Goal: Task Accomplishment & Management: Manage account settings

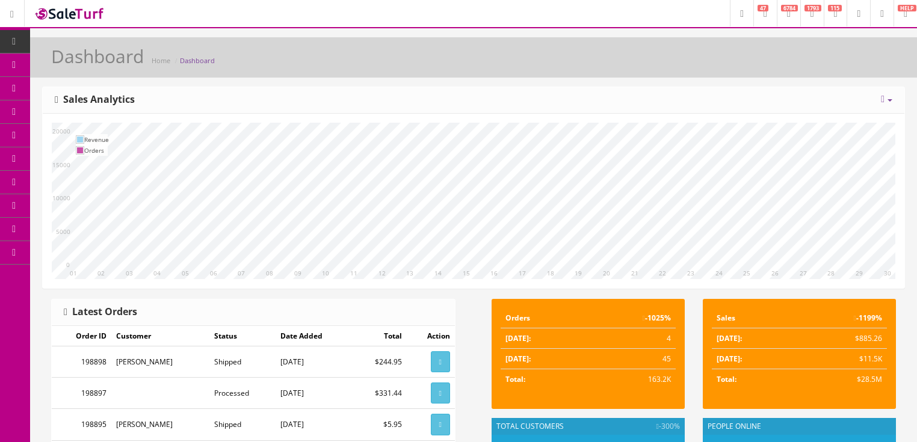
click at [787, 15] on icon at bounding box center [789, 13] width 4 height 7
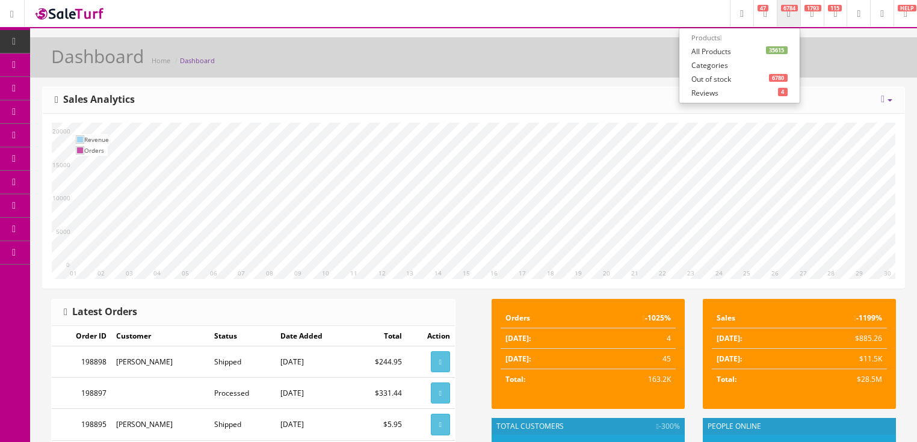
click at [687, 51] on link "35615 All Products" at bounding box center [739, 52] width 120 height 14
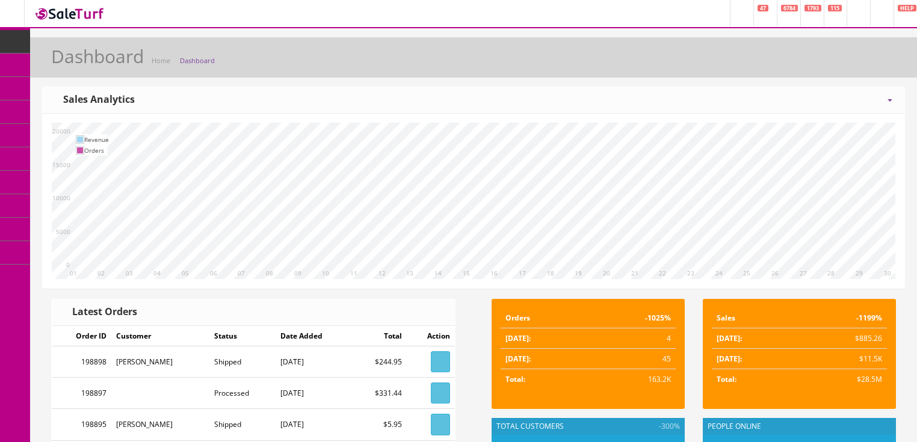
click at [882, 102] on icon at bounding box center [883, 99] width 4 height 10
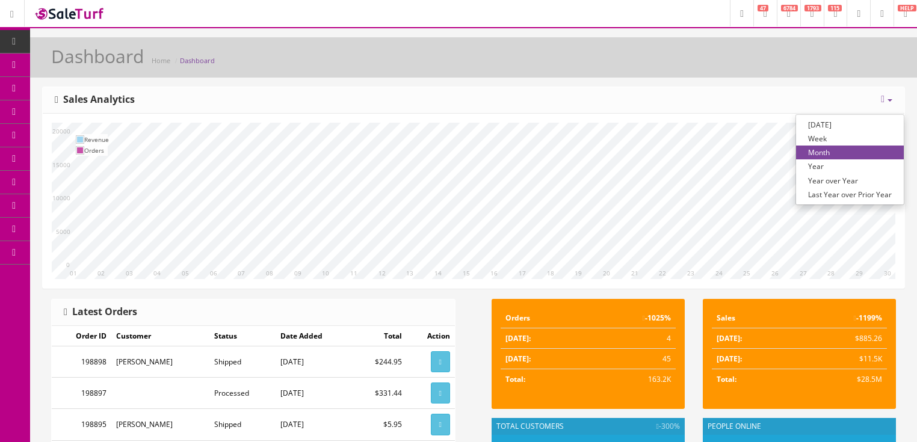
click at [825, 180] on link "Year over Year" at bounding box center [850, 181] width 108 height 14
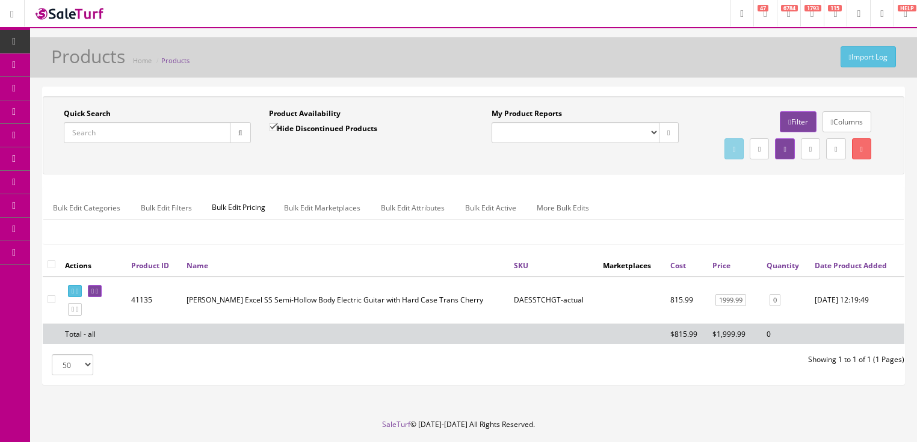
click at [137, 128] on input "Quick Search" at bounding box center [147, 132] width 167 height 21
type input "2401816894"
click at [273, 131] on input "Hide Discontinued Products" at bounding box center [273, 127] width 8 height 8
checkbox input "false"
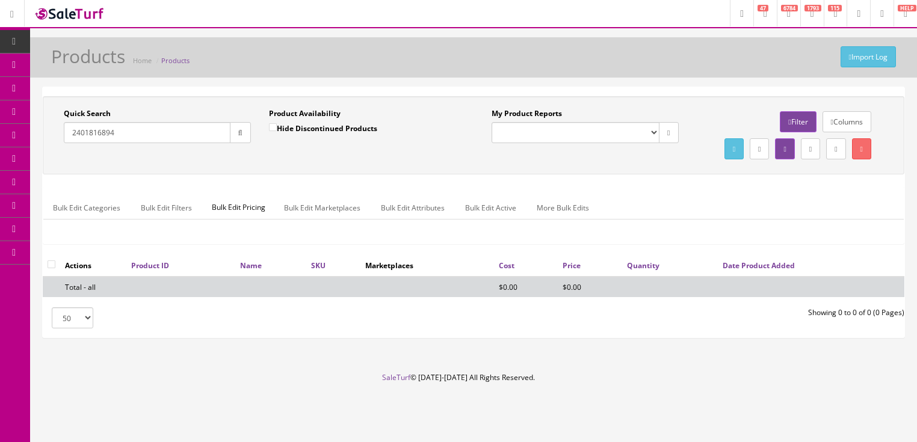
drag, startPoint x: 123, startPoint y: 129, endPoint x: 81, endPoint y: 130, distance: 42.1
click at [65, 130] on input "2401816894" at bounding box center [147, 132] width 167 height 21
click at [96, 137] on input "2401816894" at bounding box center [147, 132] width 167 height 21
drag, startPoint x: 89, startPoint y: 131, endPoint x: 185, endPoint y: 138, distance: 95.9
click at [185, 138] on input "2401816894" at bounding box center [147, 132] width 167 height 21
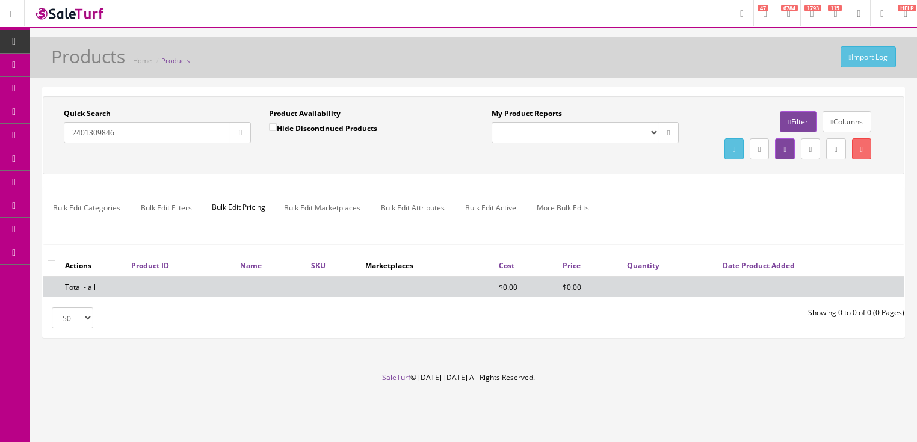
type input "2401309846"
click at [238, 137] on button "button" at bounding box center [240, 132] width 21 height 21
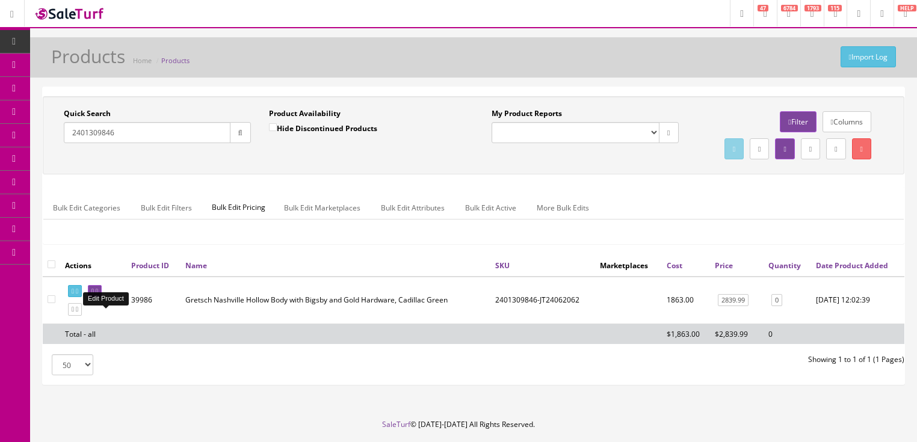
click at [98, 295] on icon at bounding box center [97, 291] width 2 height 7
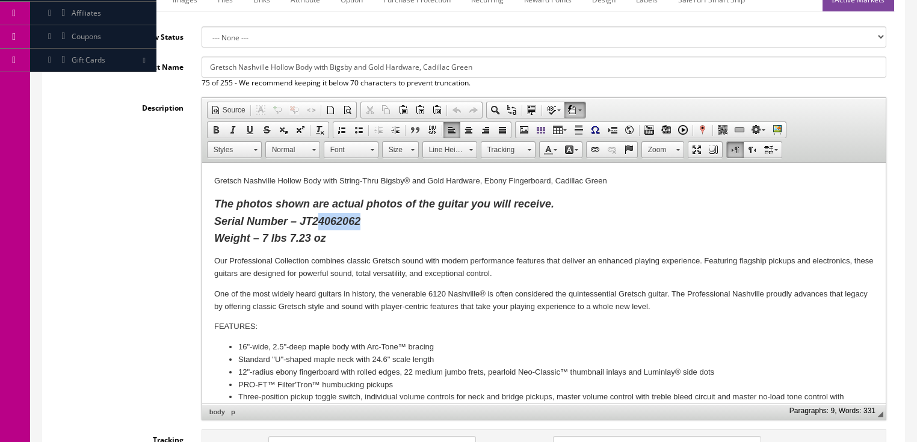
drag, startPoint x: 318, startPoint y: 223, endPoint x: 377, endPoint y: 226, distance: 58.4
click at [377, 226] on p "The photos shown are actual photos of the guitar you will receive. Serial Numbe…" at bounding box center [543, 222] width 659 height 52
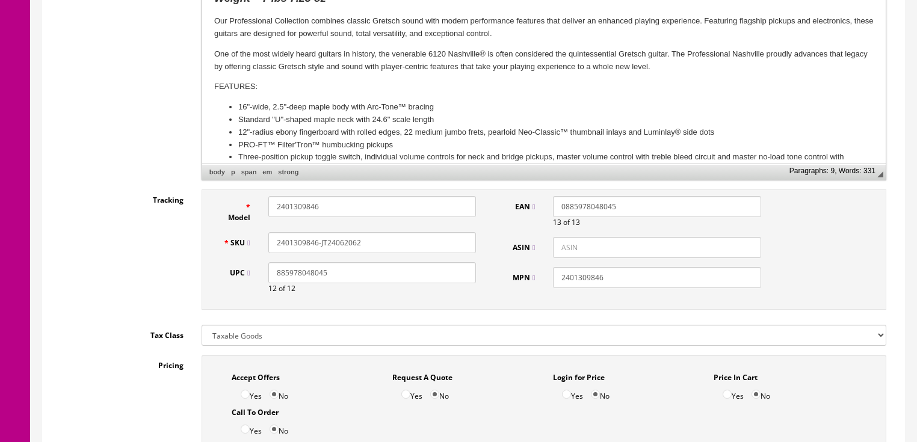
scroll to position [433, 0]
drag, startPoint x: 329, startPoint y: 243, endPoint x: 391, endPoint y: 244, distance: 62.0
click at [391, 244] on input "2401309846-JT24062062" at bounding box center [372, 242] width 208 height 21
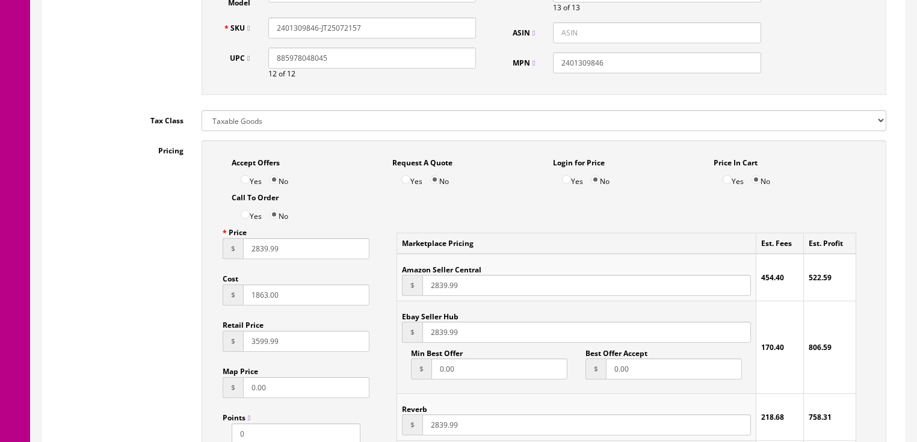
scroll to position [674, 0]
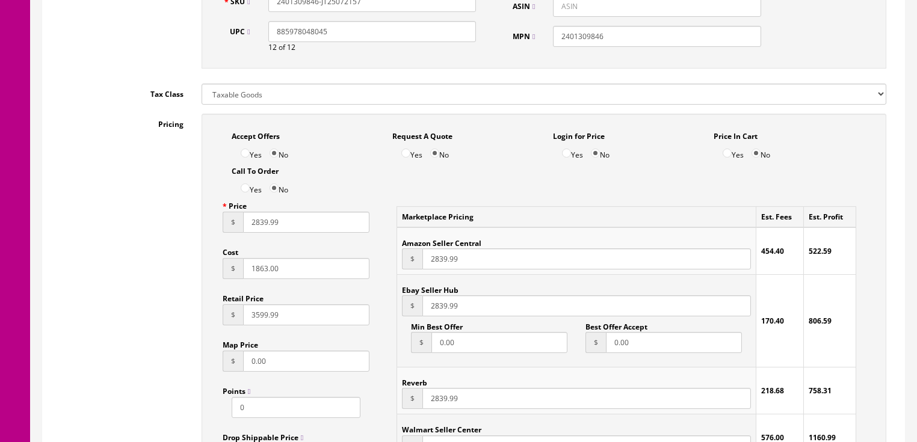
type input "2401309846-JT25072157"
drag, startPoint x: 284, startPoint y: 275, endPoint x: 195, endPoint y: 269, distance: 89.2
click at [195, 269] on div "Accept Offers Yes No Request A Quote Yes No Login for Price Yes No Price In Car…" at bounding box center [543, 385] width 703 height 543
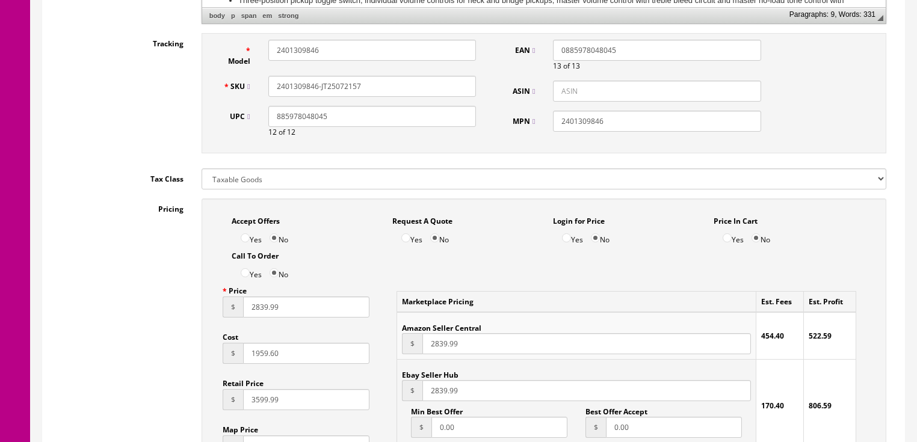
scroll to position [529, 0]
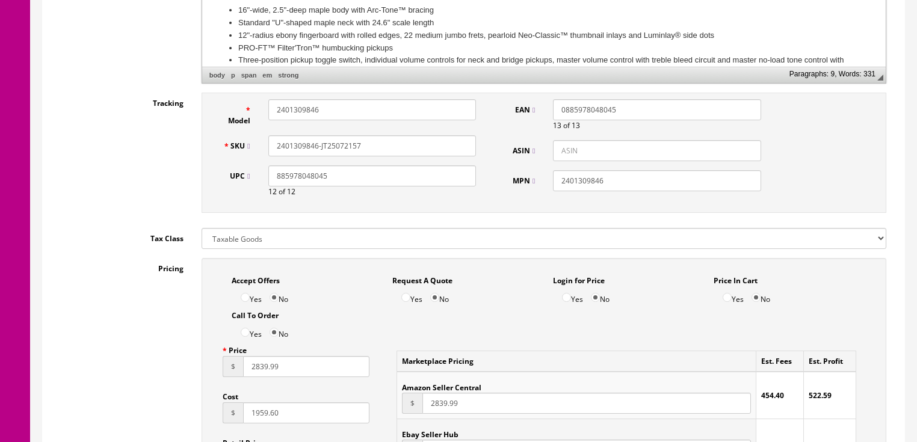
type input "1959.60"
drag, startPoint x: 615, startPoint y: 181, endPoint x: 556, endPoint y: 176, distance: 59.8
click at [534, 178] on div "MPN 2401309846" at bounding box center [634, 180] width 271 height 21
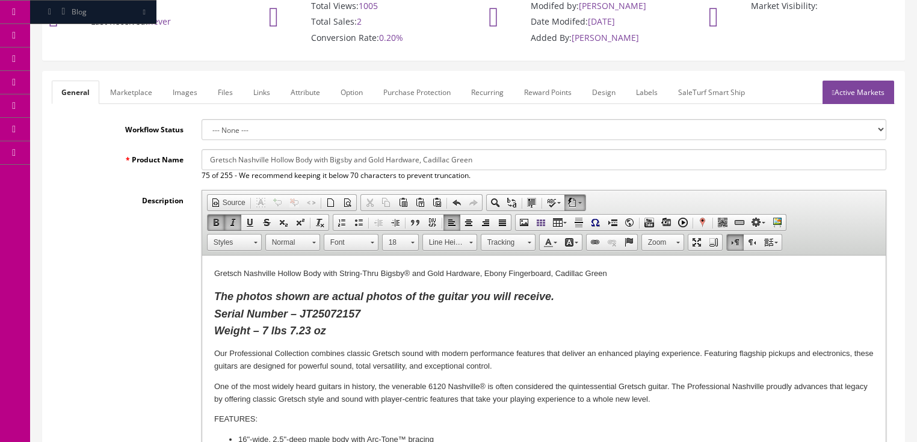
scroll to position [96, 0]
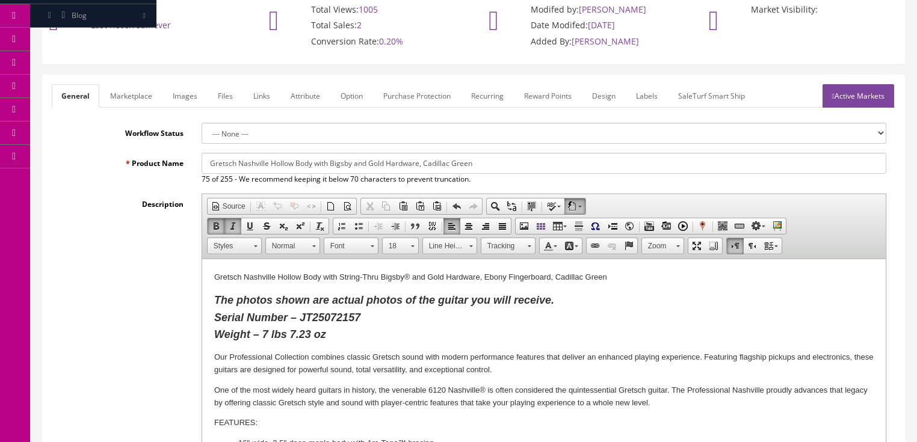
click at [189, 93] on link "Images" at bounding box center [185, 95] width 44 height 23
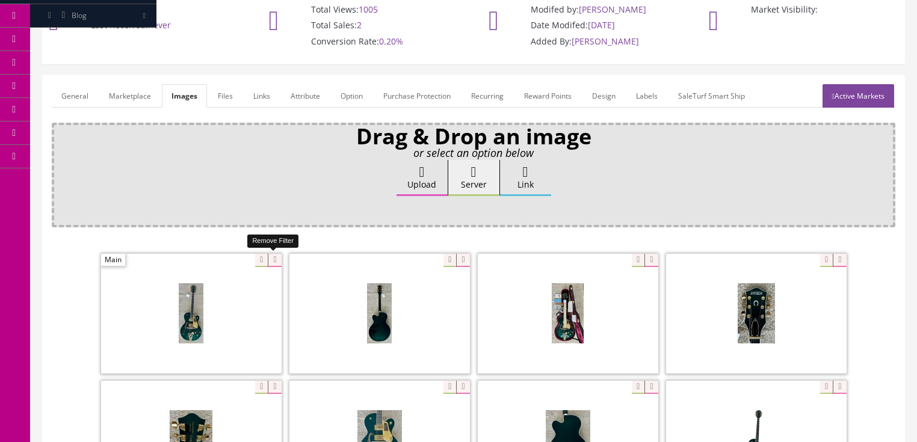
click at [272, 257] on icon at bounding box center [274, 260] width 13 height 13
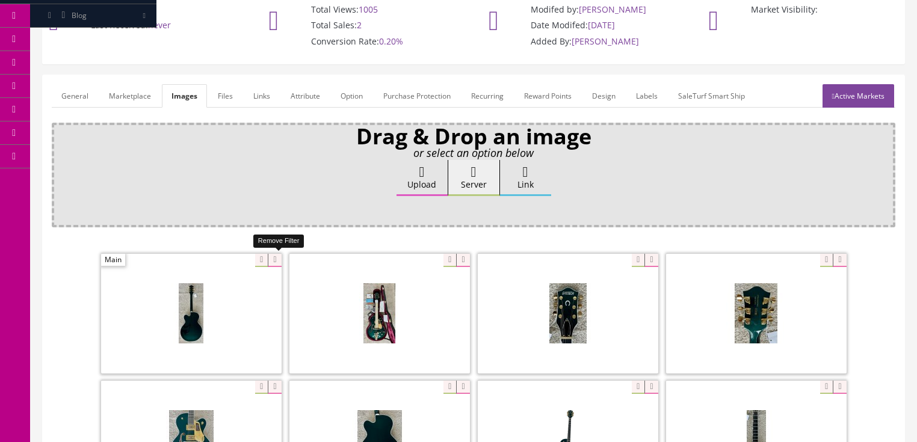
click at [272, 257] on icon at bounding box center [274, 260] width 13 height 13
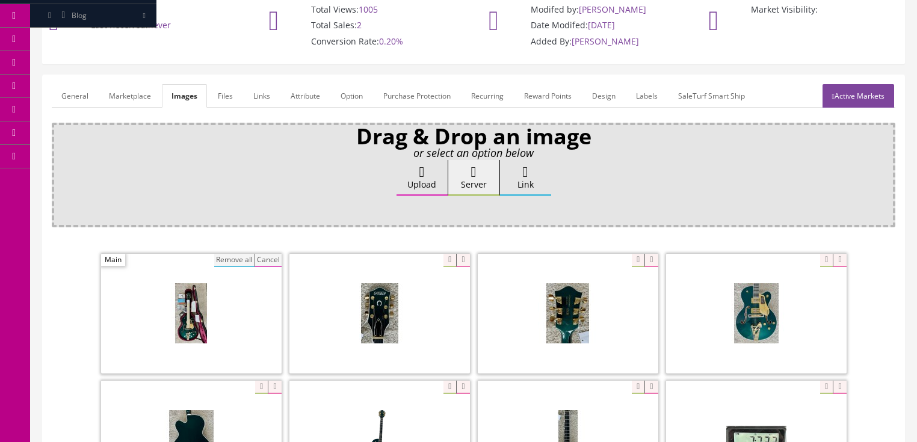
click at [226, 257] on button "Remove all" at bounding box center [234, 260] width 40 height 13
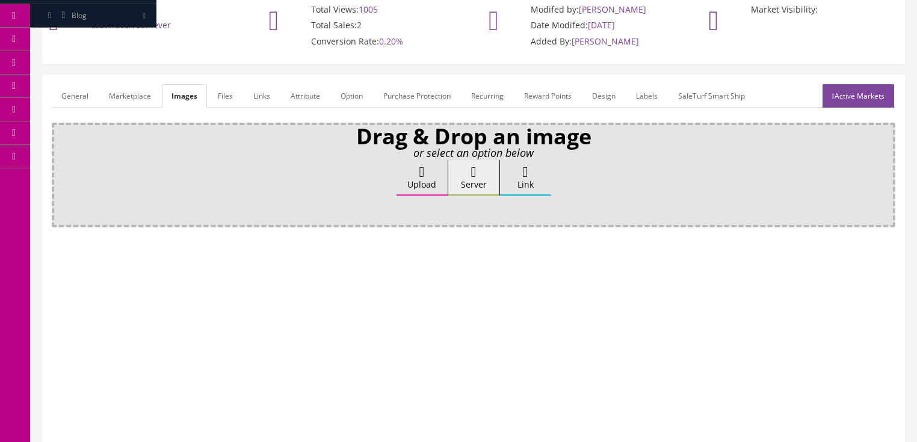
click at [859, 99] on link "Active Markets" at bounding box center [858, 95] width 72 height 23
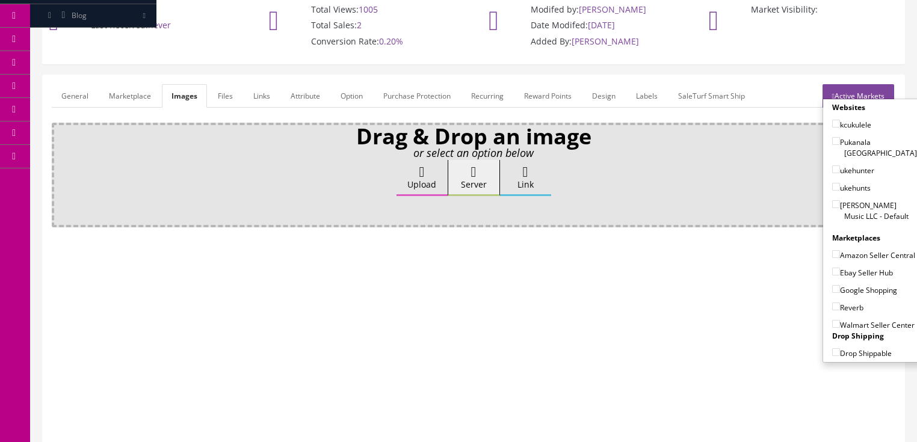
click at [832, 200] on input"] "[PERSON_NAME] Music LLC - Default" at bounding box center [836, 204] width 8 height 8
checkbox input"] "true"
click at [832, 250] on input"] "Amazon Seller Central" at bounding box center [836, 254] width 8 height 8
checkbox input"] "true"
drag, startPoint x: 830, startPoint y: 270, endPoint x: 828, endPoint y: 277, distance: 7.0
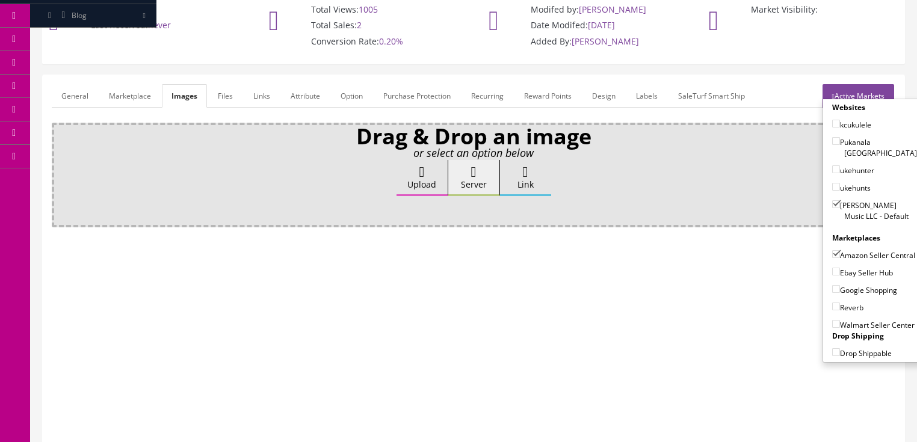
click at [832, 271] on input"] "Ebay Seller Hub" at bounding box center [836, 272] width 8 height 8
checkbox input"] "true"
click at [832, 296] on div "Reverb" at bounding box center [874, 304] width 85 height 17
click at [832, 305] on input"] "Reverb" at bounding box center [836, 307] width 8 height 8
checkbox input"] "true"
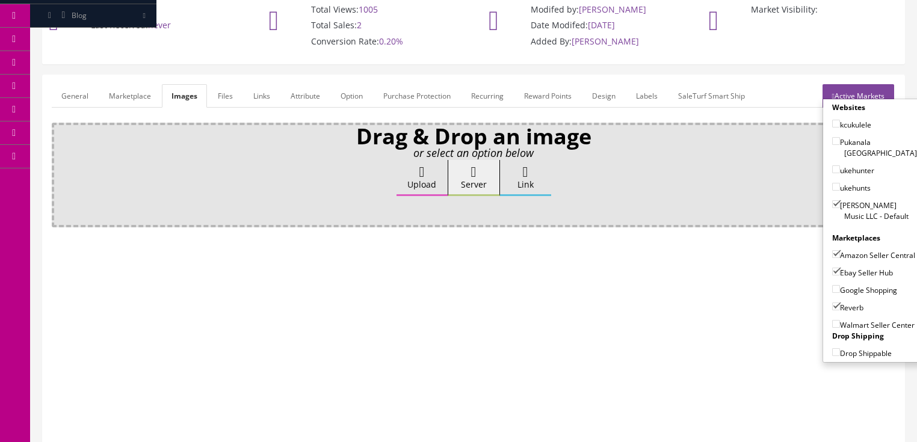
click at [832, 284] on label "Google Shopping" at bounding box center [864, 290] width 65 height 12
click at [832, 285] on input"] "Google Shopping" at bounding box center [836, 289] width 8 height 8
checkbox input"] "true"
click at [849, 93] on link "Active Markets" at bounding box center [858, 95] width 72 height 23
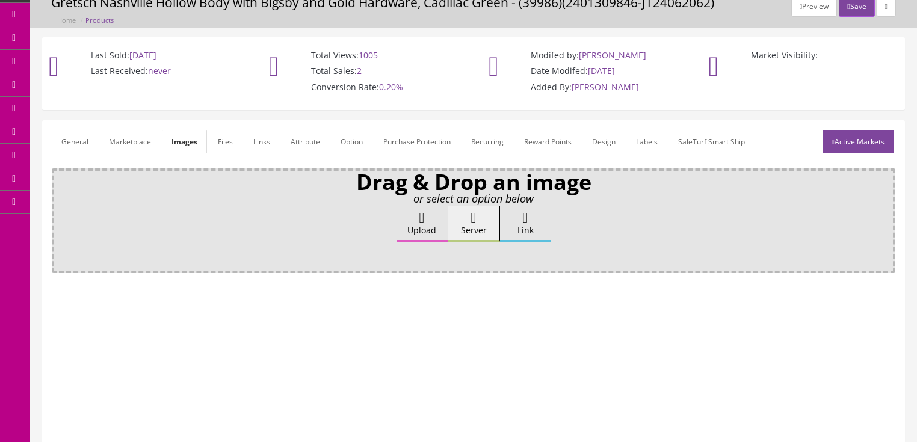
scroll to position [48, 0]
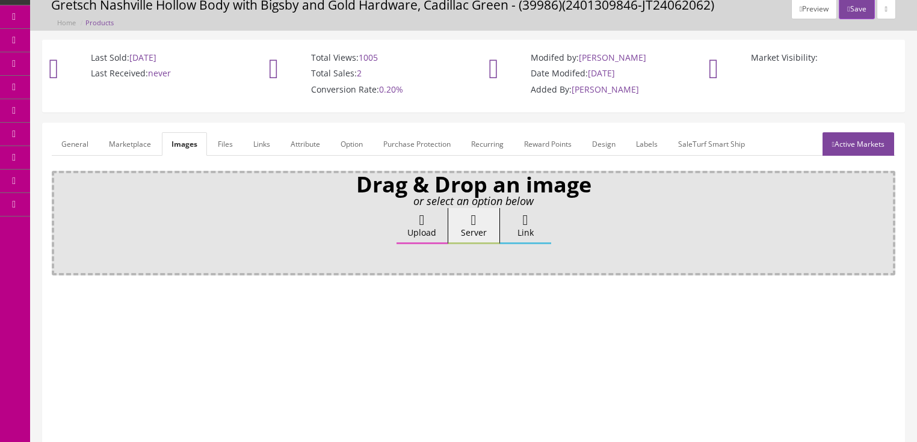
click at [858, 5] on button "Save" at bounding box center [856, 8] width 35 height 21
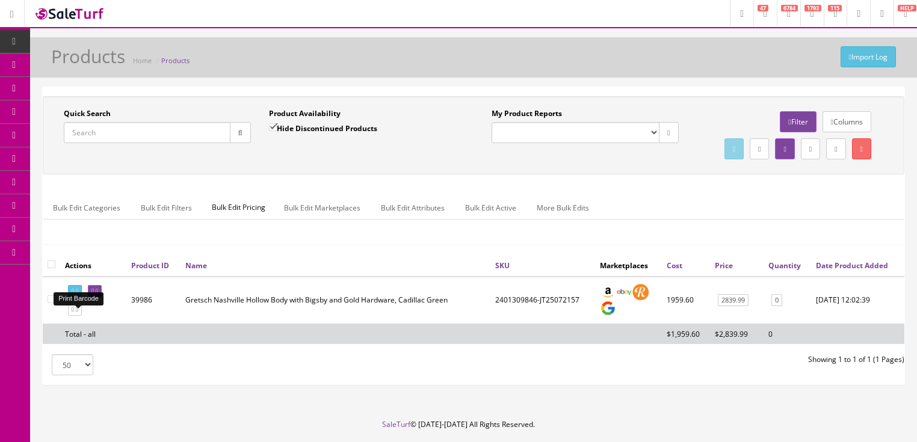
click at [78, 295] on icon at bounding box center [77, 291] width 2 height 7
click at [141, 129] on input "Quick Search" at bounding box center [147, 132] width 167 height 21
type input "0374027505"
click at [270, 127] on input "Hide Discontinued Products" at bounding box center [273, 127] width 8 height 8
checkbox input "false"
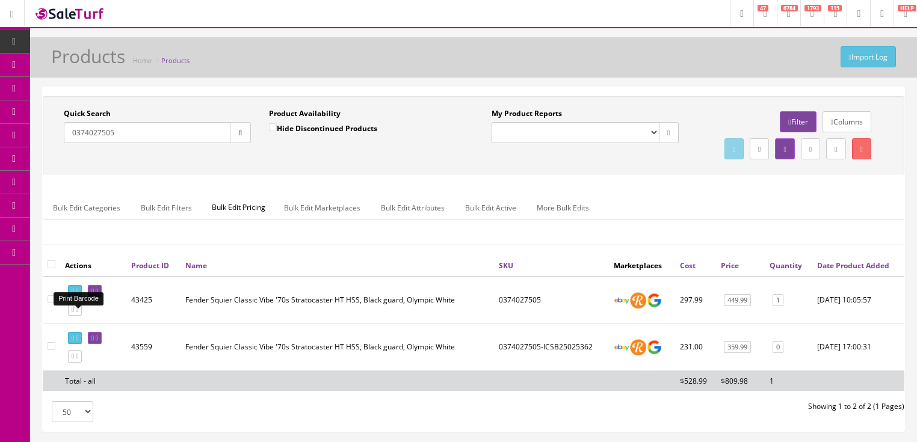
click at [74, 295] on icon at bounding box center [73, 291] width 2 height 7
drag, startPoint x: 130, startPoint y: 135, endPoint x: 67, endPoint y: 140, distance: 62.7
click at [67, 140] on input "0374027505" at bounding box center [147, 132] width 167 height 21
click at [233, 128] on button "button" at bounding box center [240, 132] width 21 height 21
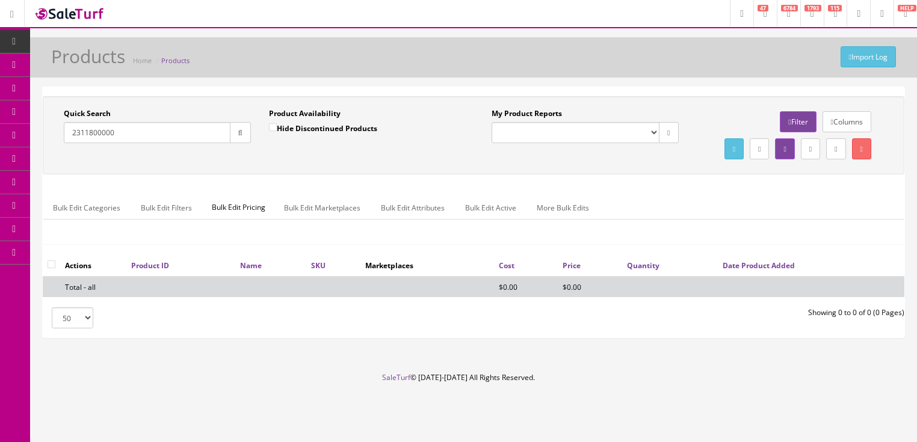
click at [191, 128] on input "2311800000" at bounding box center [147, 132] width 167 height 21
drag, startPoint x: 65, startPoint y: 126, endPoint x: 120, endPoint y: 135, distance: 55.5
click at [132, 134] on input "2311800000" at bounding box center [147, 132] width 167 height 21
click at [161, 135] on input "2311800000" at bounding box center [147, 132] width 167 height 21
drag, startPoint x: 161, startPoint y: 134, endPoint x: 101, endPoint y: 141, distance: 60.0
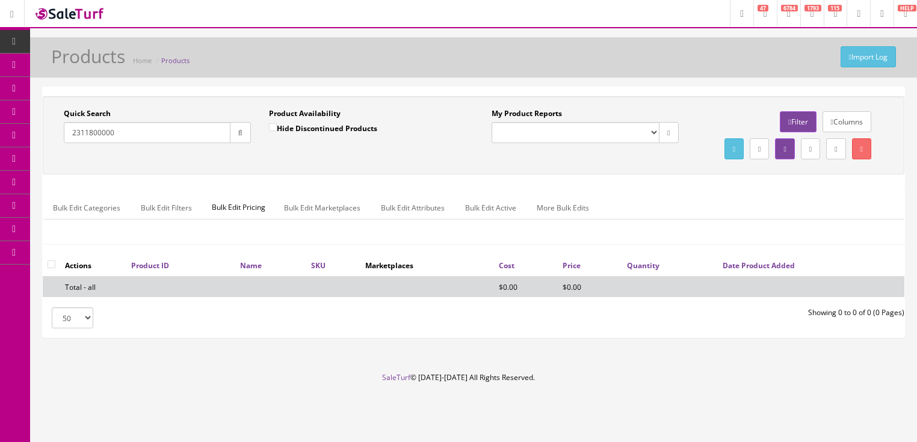
click at [64, 141] on input "2311800000" at bounding box center [147, 132] width 167 height 21
paste input "0148092368"
click at [233, 138] on button "button" at bounding box center [240, 132] width 21 height 21
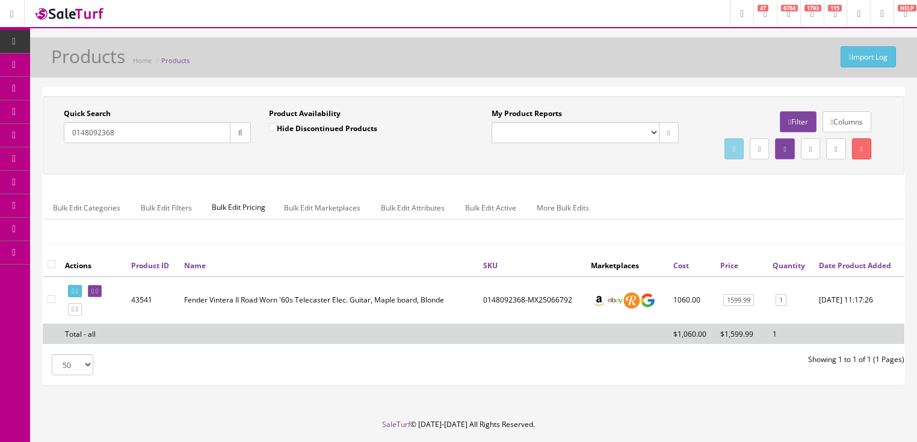
drag, startPoint x: 161, startPoint y: 137, endPoint x: 58, endPoint y: 197, distance: 119.5
click at [58, 174] on div "Quick Search 0148092368 Date From Product Availability Hide Discontinued Produc…" at bounding box center [473, 135] width 861 height 78
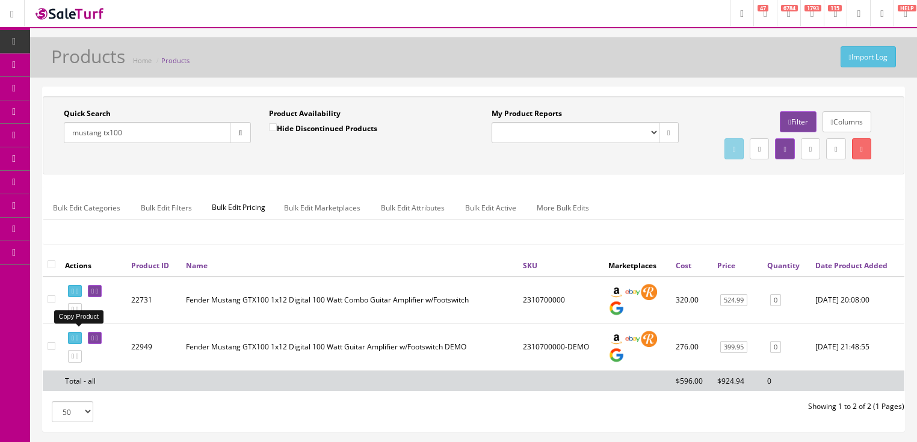
type input "mustang tx100"
click at [78, 316] on link at bounding box center [75, 309] width 14 height 13
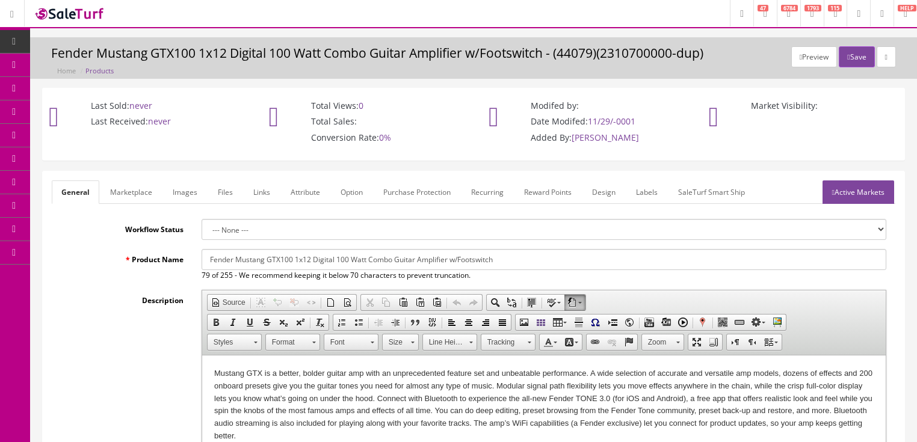
click at [200, 197] on link "Images" at bounding box center [185, 191] width 44 height 23
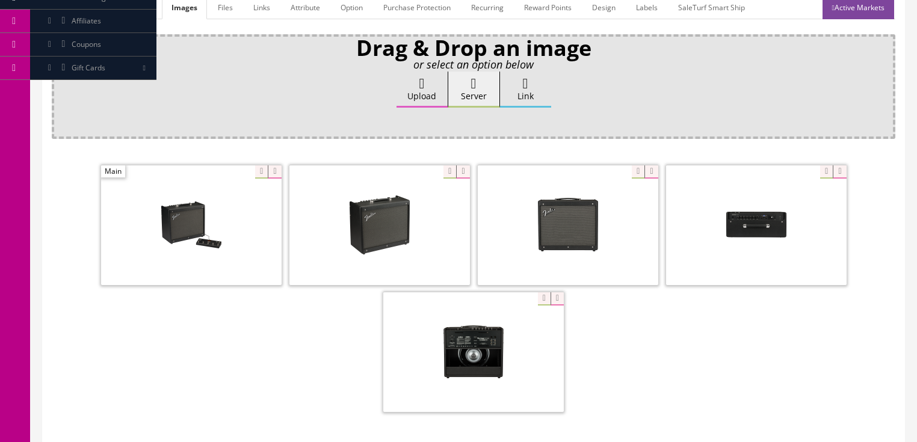
scroll to position [241, 0]
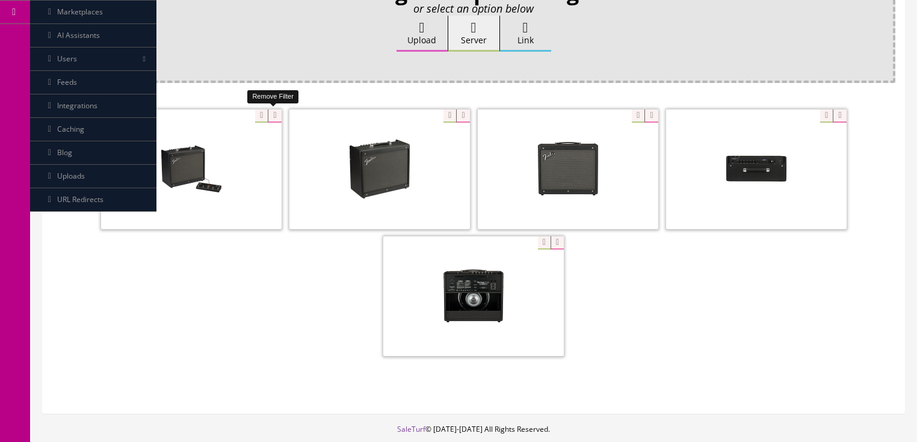
click at [277, 114] on icon at bounding box center [274, 115] width 13 height 13
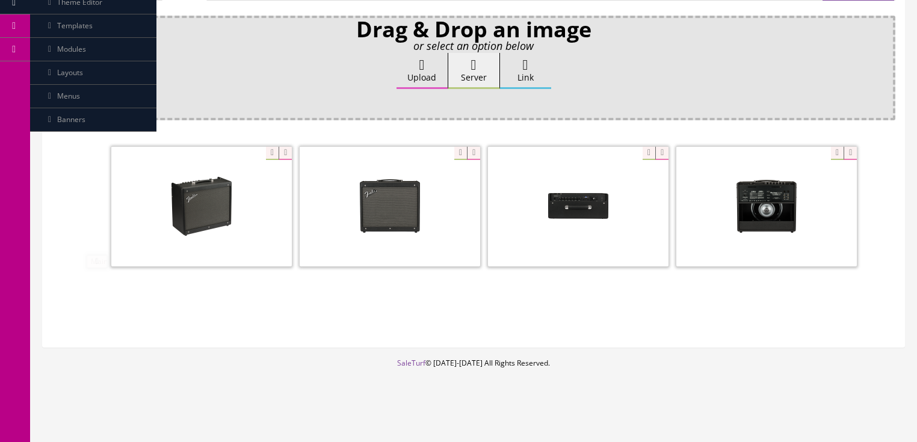
scroll to position [202, 0]
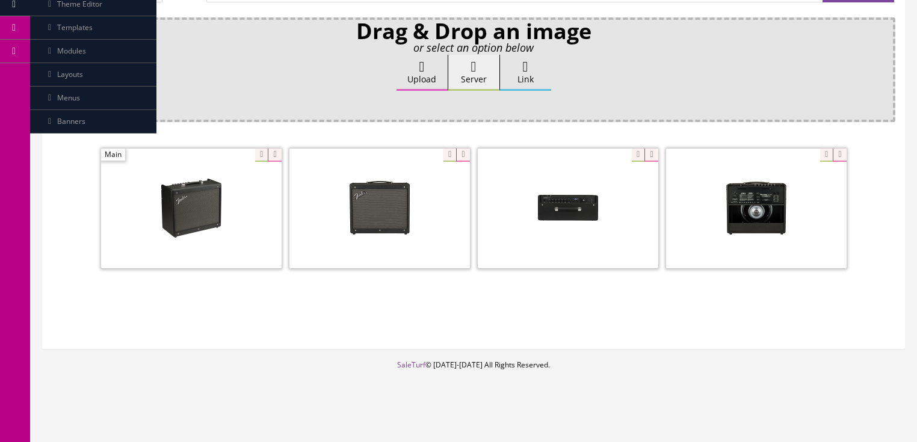
click at [278, 114] on div "Drag & Drop an image or select an option below Upload Server Link Ok WM Left To…" at bounding box center [473, 69] width 843 height 105
click at [271, 150] on icon at bounding box center [274, 155] width 13 height 13
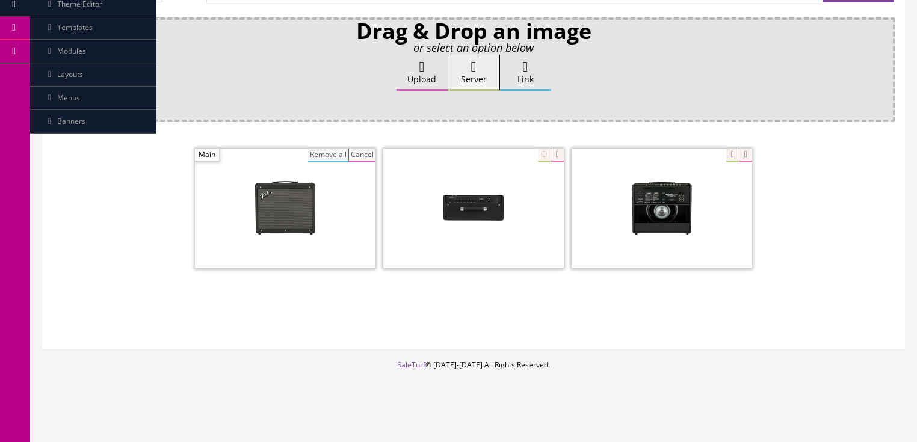
click at [334, 154] on button "Remove all" at bounding box center [328, 155] width 40 height 13
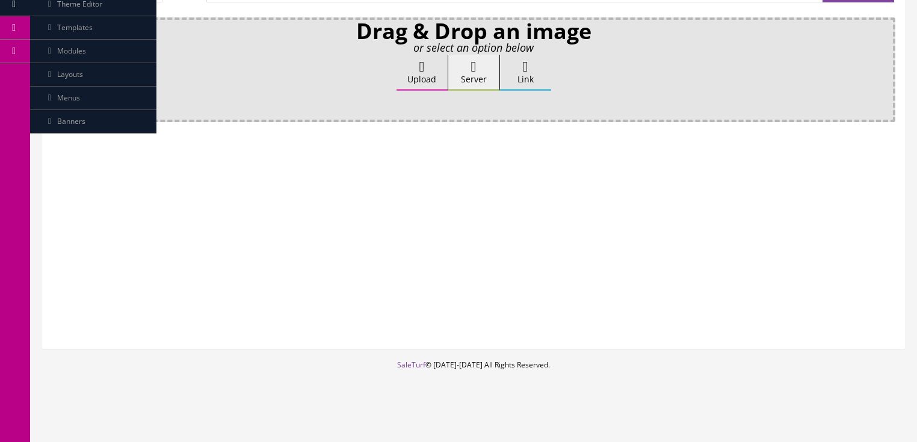
click at [423, 75] on label "Upload" at bounding box center [421, 73] width 51 height 36
click at [60, 67] on input "Upload" at bounding box center [60, 61] width 0 height 12
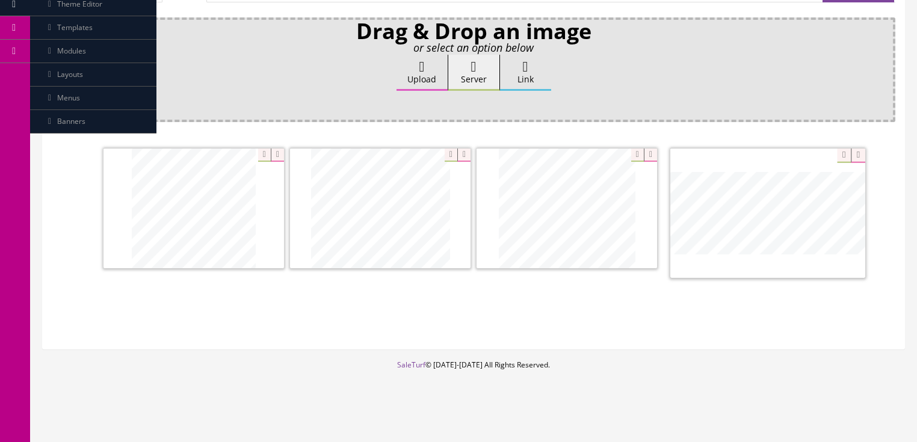
drag, startPoint x: 245, startPoint y: 197, endPoint x: 819, endPoint y: 204, distance: 573.9
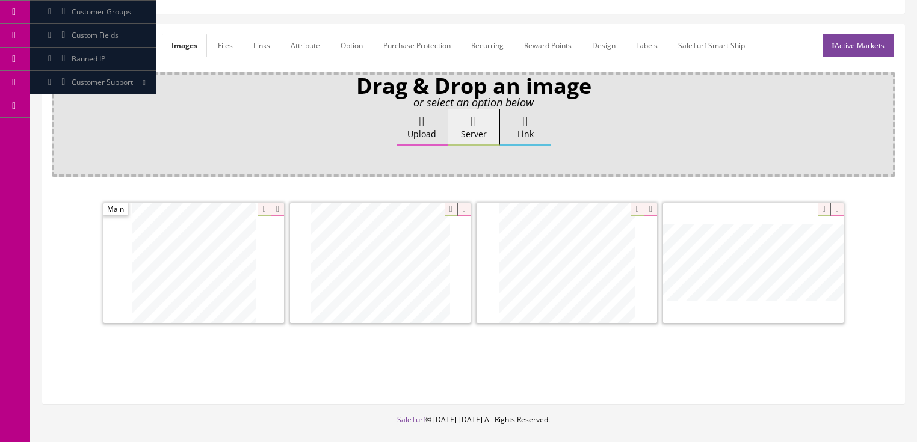
scroll to position [105, 0]
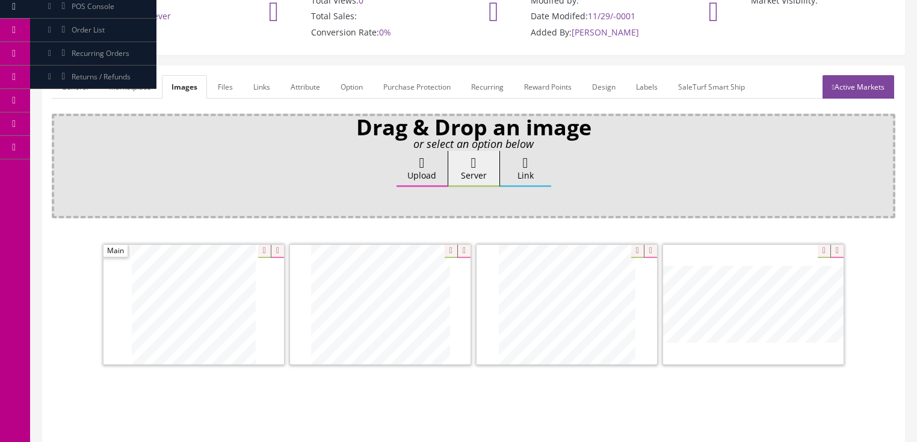
click at [859, 78] on link "Active Markets" at bounding box center [858, 86] width 72 height 23
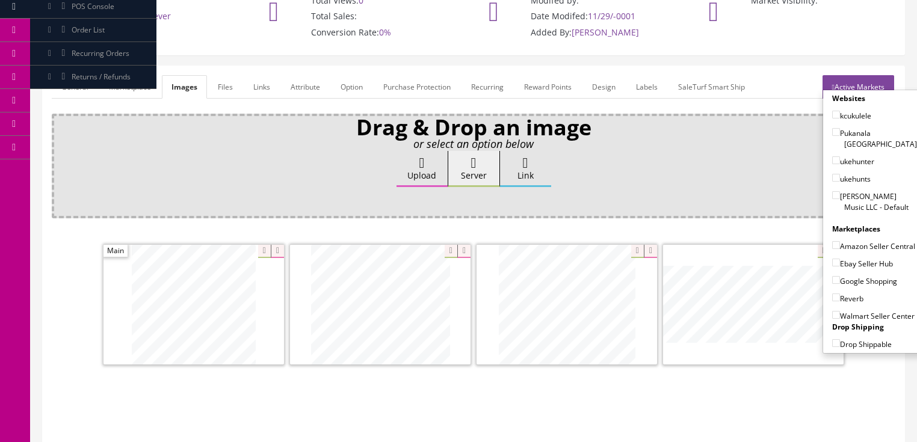
click at [832, 191] on input"] "[PERSON_NAME] Music LLC - Default" at bounding box center [836, 195] width 8 height 8
checkbox input"] "true"
click at [832, 241] on input"] "Amazon Seller Central" at bounding box center [836, 245] width 8 height 8
checkbox input"] "true"
click at [833, 259] on input"] "Ebay Seller Hub" at bounding box center [836, 263] width 8 height 8
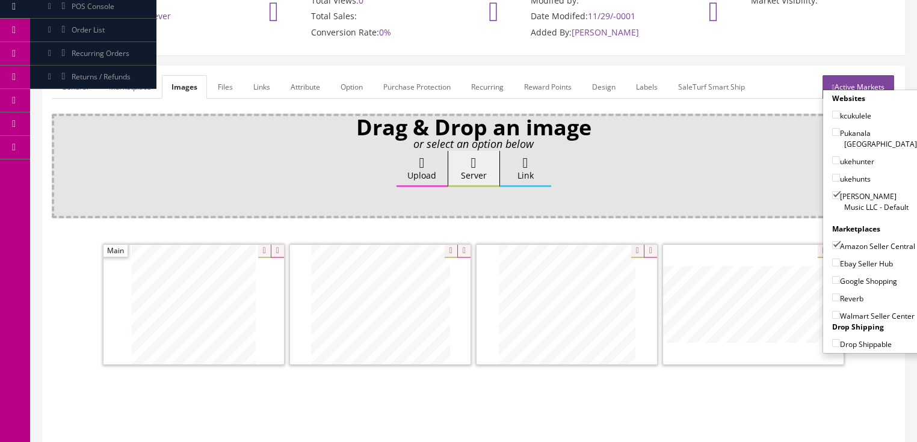
checkbox input"] "true"
click at [832, 277] on input"] "Google Shopping" at bounding box center [836, 280] width 8 height 8
checkbox input"] "true"
click at [833, 296] on input"] "Reverb" at bounding box center [836, 298] width 8 height 8
checkbox input"] "true"
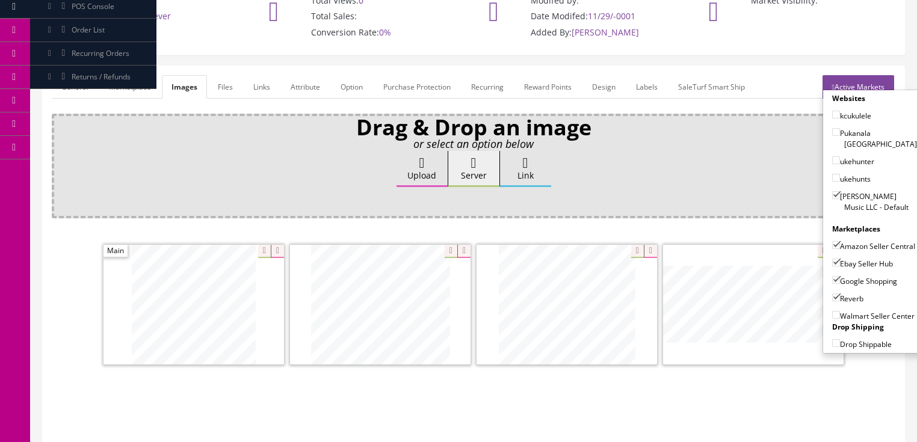
click at [881, 82] on link "Active Markets" at bounding box center [858, 86] width 72 height 23
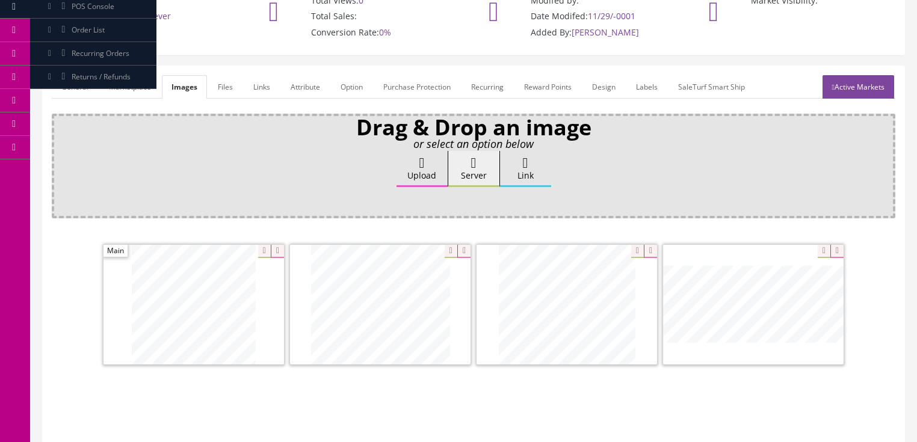
click at [64, 90] on link "General" at bounding box center [75, 86] width 46 height 23
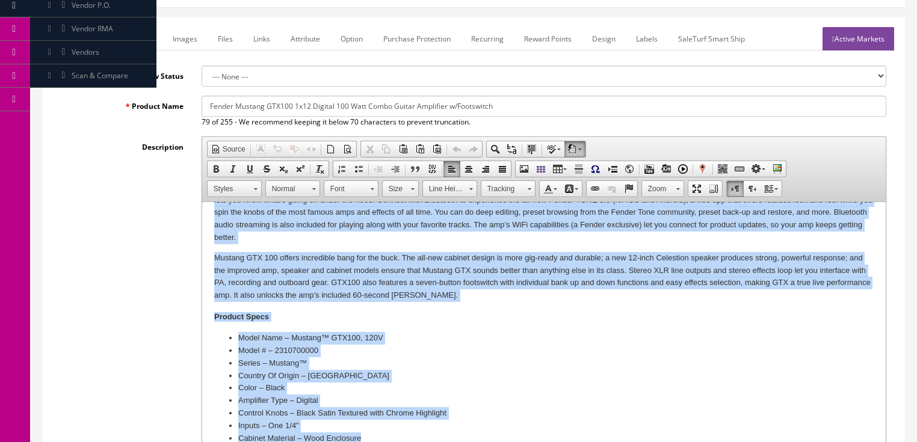
scroll to position [214, 0]
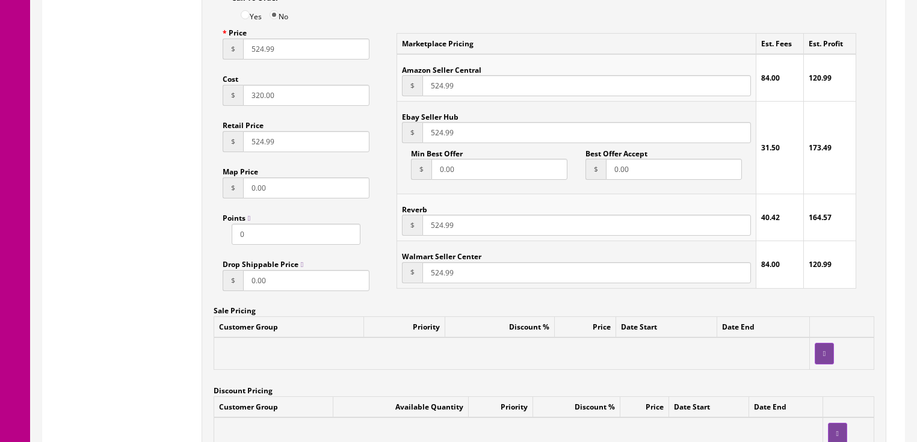
drag, startPoint x: 211, startPoint y: -477, endPoint x: 413, endPoint y: 461, distance: 959.9
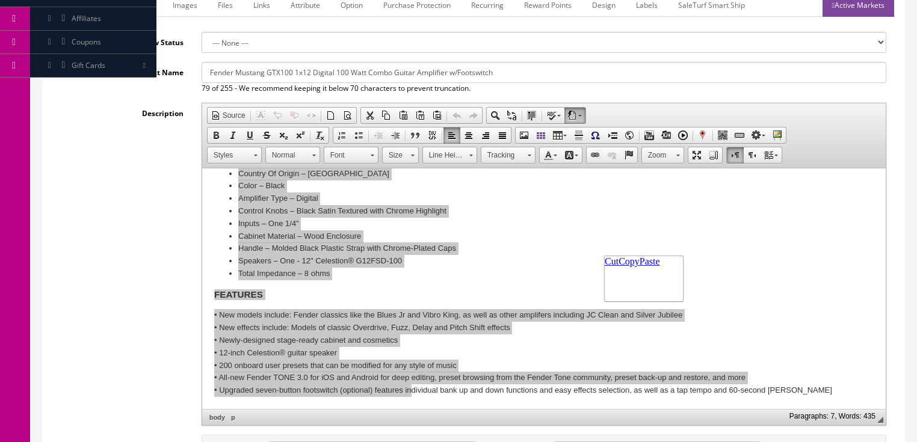
scroll to position [0, 0]
click at [641, 266] on span "Paste" at bounding box center [649, 261] width 20 height 10
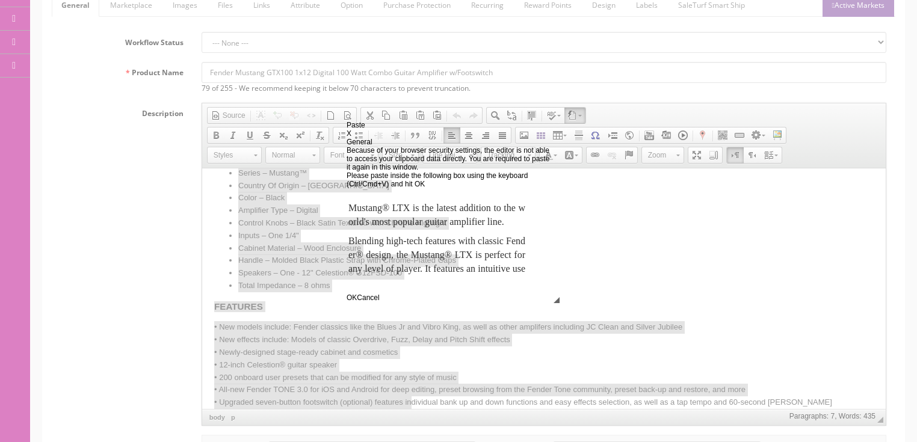
scroll to position [285, 0]
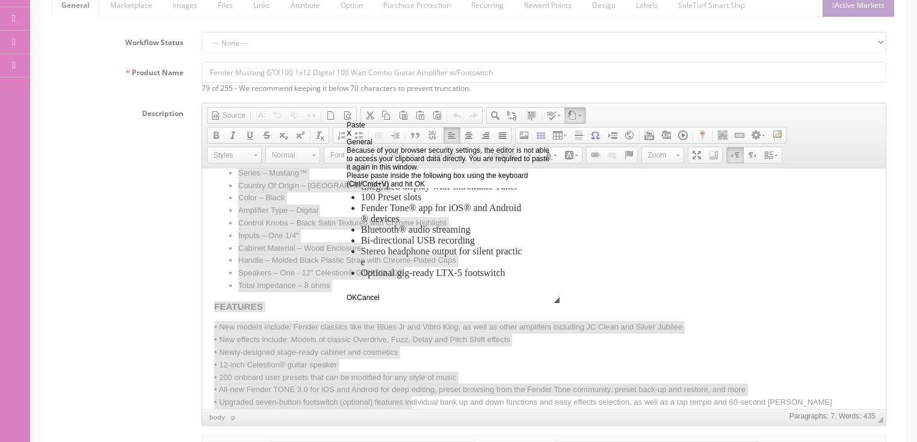
click at [357, 302] on span "OK" at bounding box center [351, 298] width 10 height 8
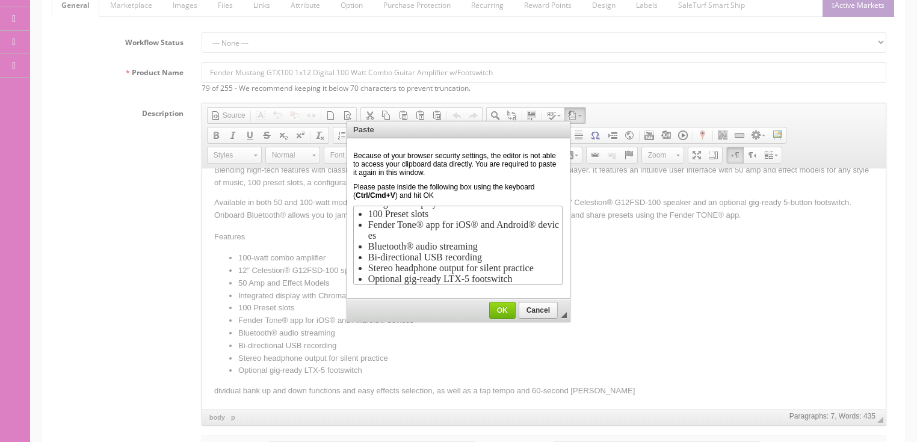
scroll to position [0, 0]
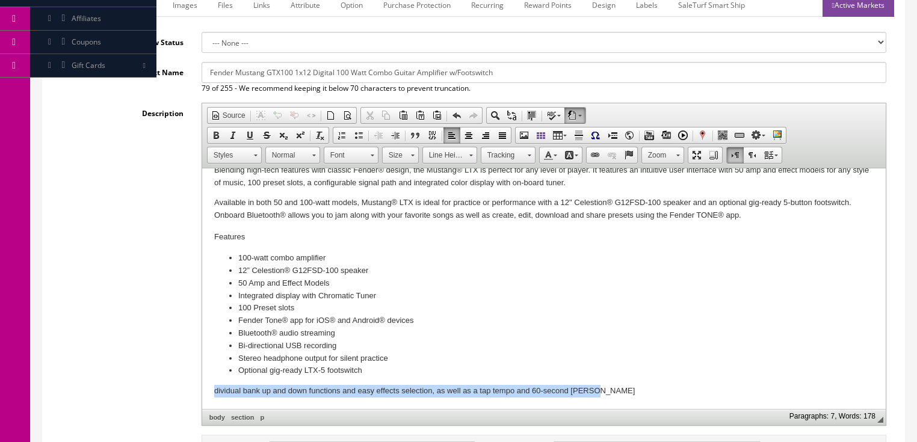
drag, startPoint x: 209, startPoint y: 396, endPoint x: 741, endPoint y: 386, distance: 531.9
click at [741, 386] on html "Mustang® LTX is the latest addition to the world's most popular guitar amplifie…" at bounding box center [543, 271] width 683 height 278
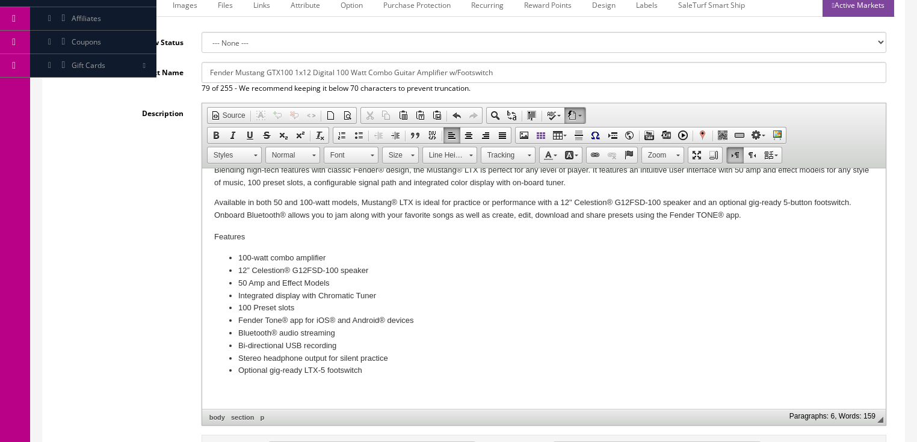
click at [392, 377] on body "Mustang® LTX is the latest addition to the world's most popular guitar amplifie…" at bounding box center [543, 271] width 659 height 254
click at [252, 393] on span "Paste" at bounding box center [262, 394] width 64 height 15
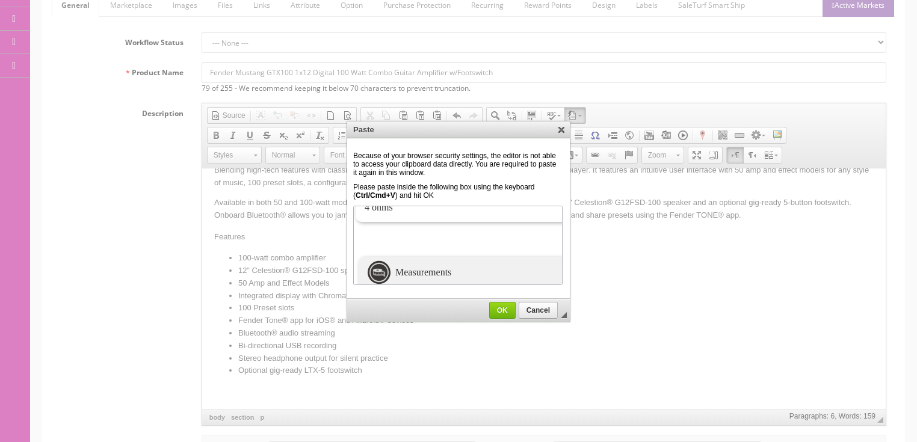
scroll to position [1174, 0]
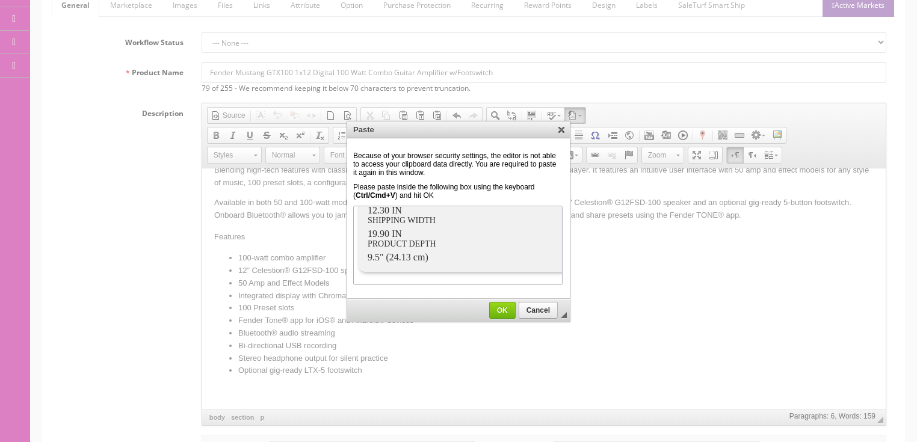
click at [505, 310] on span "OK" at bounding box center [502, 310] width 25 height 8
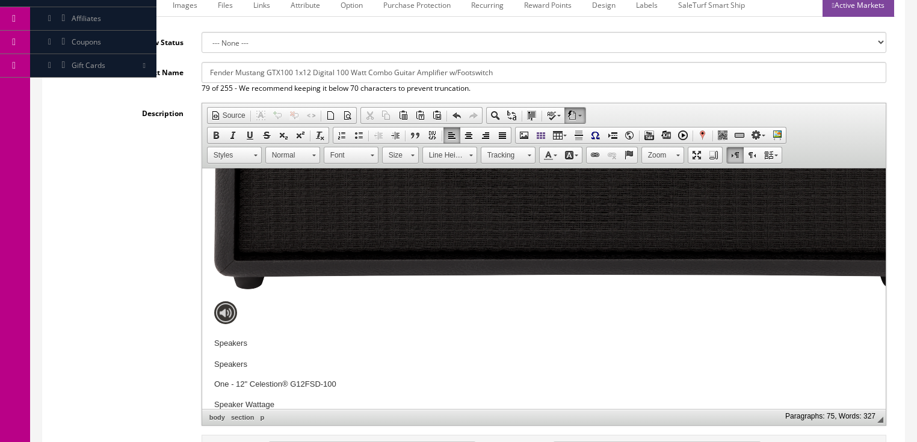
scroll to position [1722, 0]
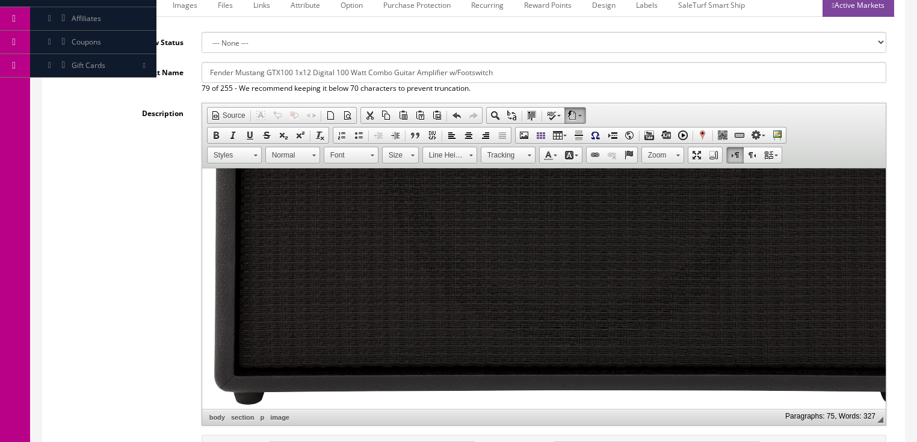
click at [302, 290] on img "sku-image image widget" at bounding box center [575, 88] width 722 height 633
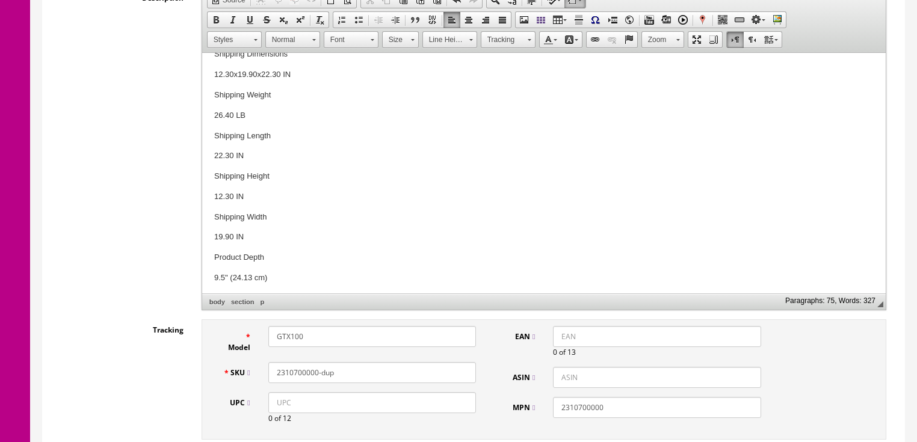
scroll to position [380, 0]
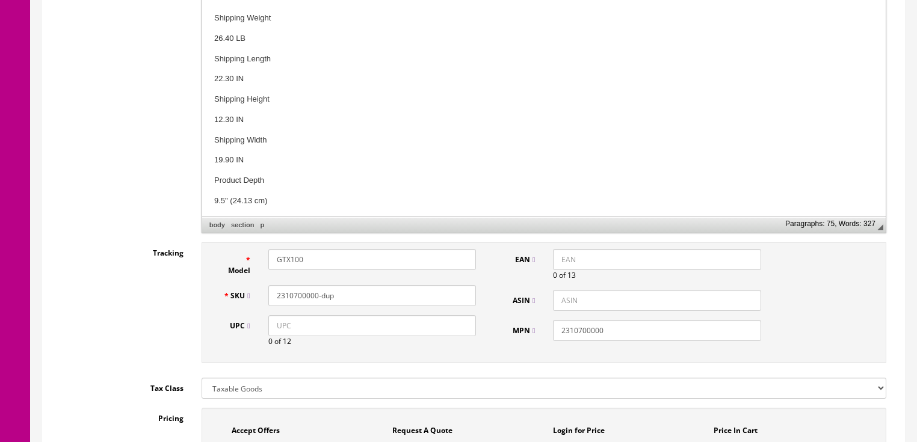
click at [273, 325] on input "UPC" at bounding box center [372, 325] width 208 height 21
type input "717669706012"
drag, startPoint x: 269, startPoint y: 330, endPoint x: 238, endPoint y: 329, distance: 31.3
click at [269, 330] on input "717669706012" at bounding box center [372, 325] width 208 height 21
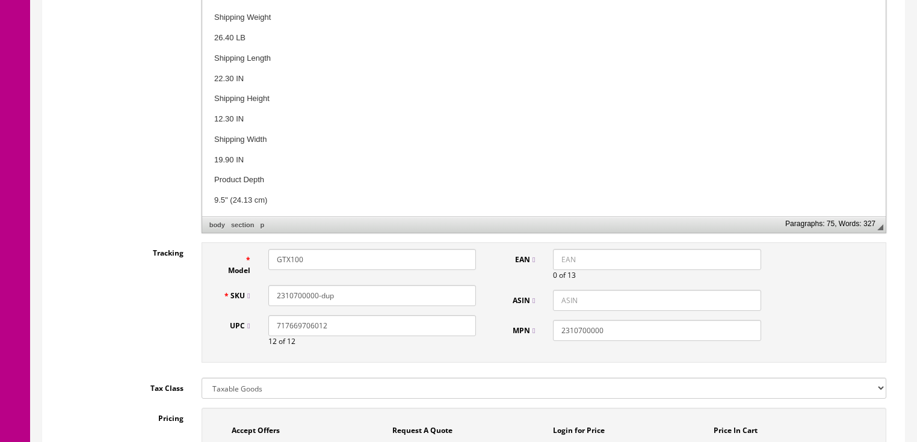
click at [560, 249] on input "EAN" at bounding box center [657, 259] width 208 height 21
paste input "717669706012"
drag, startPoint x: 558, startPoint y: 260, endPoint x: 565, endPoint y: 222, distance: 38.5
click at [558, 255] on input "717669706012" at bounding box center [657, 259] width 208 height 21
type input "0717669706012"
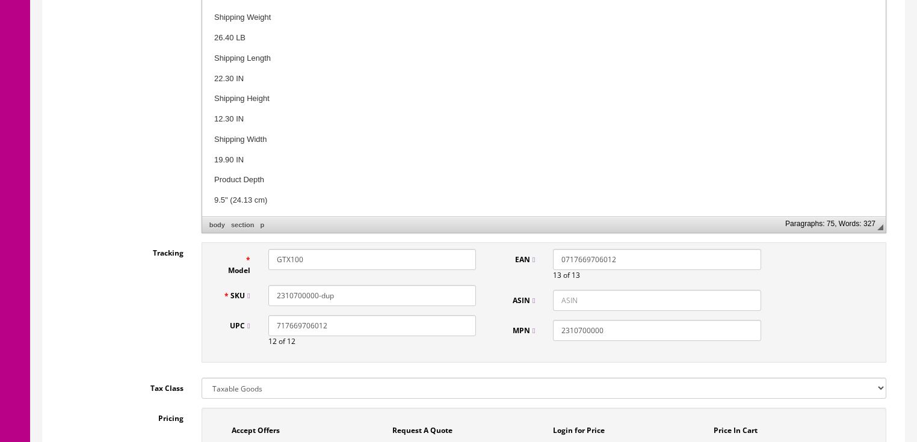
click at [346, 245] on div "Model GTX100 SKU 2310700000-dup UPC 717669706012 12 of 12 EAN 0717669706012 13 …" at bounding box center [544, 302] width 685 height 120
drag, startPoint x: 317, startPoint y: 260, endPoint x: 260, endPoint y: 262, distance: 57.2
click at [260, 262] on div "GTX100" at bounding box center [372, 259] width 226 height 21
paste input "23118000"
type input "2311800000"
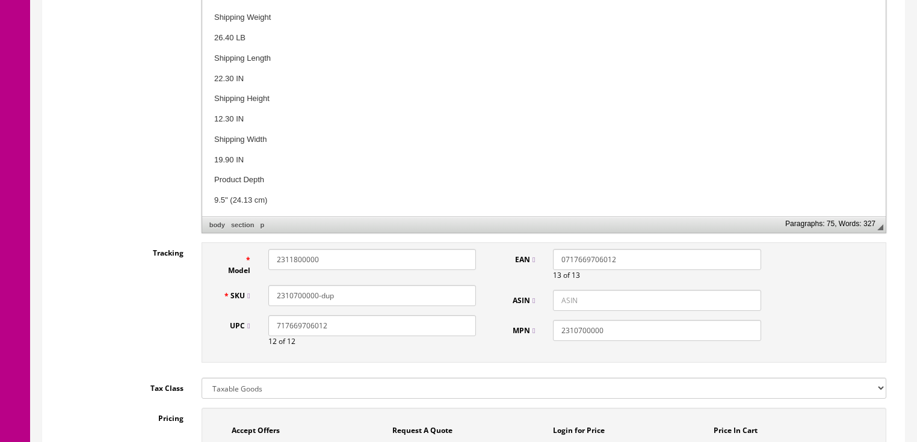
drag, startPoint x: 277, startPoint y: 296, endPoint x: 354, endPoint y: 297, distance: 77.0
click at [354, 297] on input "2310700000-dup" at bounding box center [372, 295] width 208 height 21
paste input "1800000"
type input "2311800000"
drag, startPoint x: 614, startPoint y: 328, endPoint x: 561, endPoint y: 331, distance: 53.0
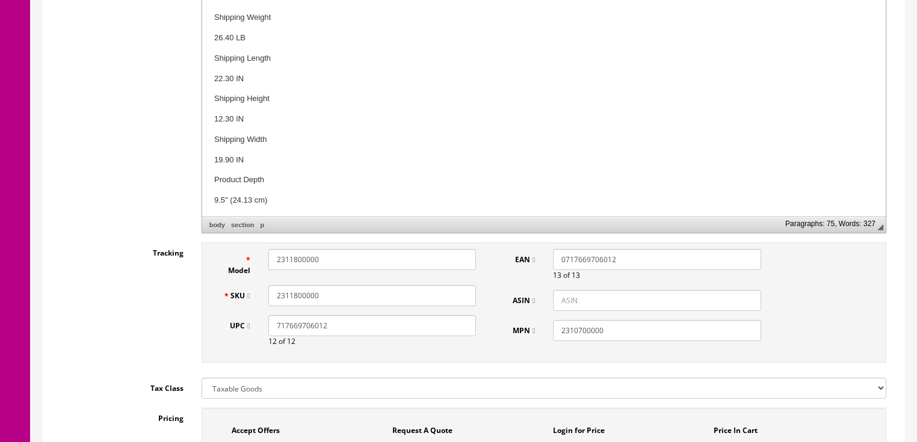
click at [561, 331] on input "2310700000" at bounding box center [657, 330] width 208 height 21
paste input "18"
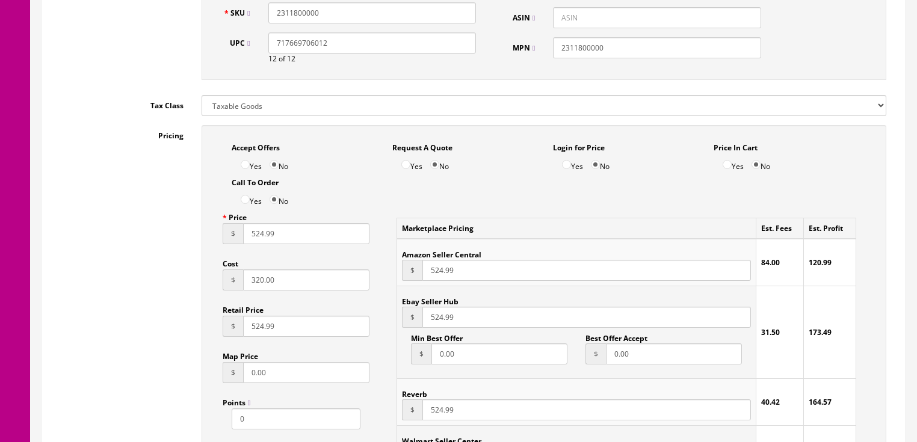
scroll to position [668, 0]
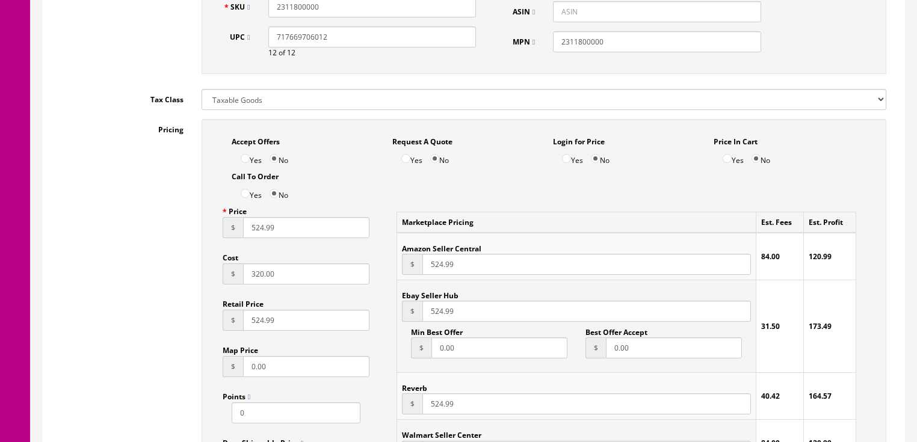
type input "2311800000"
drag, startPoint x: 253, startPoint y: 282, endPoint x: 217, endPoint y: 287, distance: 37.1
click at [217, 287] on div "Price $ 524.99 Cost $ 320.00 Retail Price $ 524.99 Map Price $ 0.00 Points 0 Dr…" at bounding box center [296, 340] width 165 height 278
type input "306.00"
drag, startPoint x: 274, startPoint y: 236, endPoint x: 298, endPoint y: 236, distance: 23.5
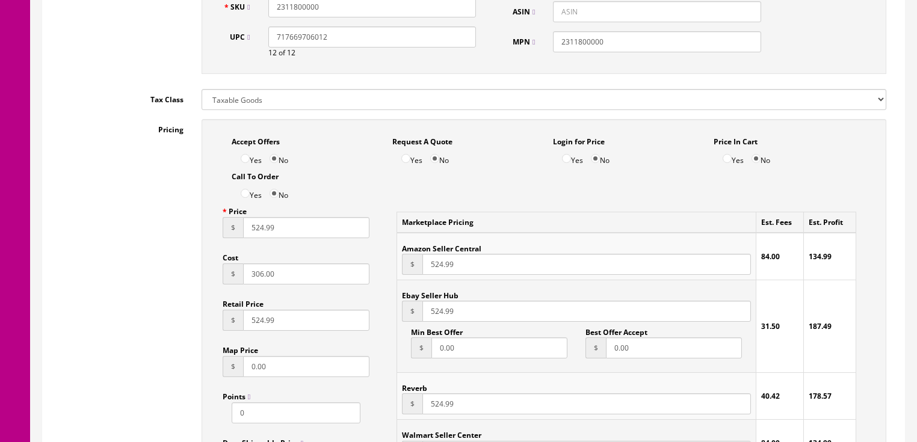
click at [297, 236] on input "524.99" at bounding box center [306, 227] width 127 height 21
type input "429.99"
drag, startPoint x: 429, startPoint y: 266, endPoint x: 420, endPoint y: 265, distance: 9.1
click at [420, 265] on div "$ 524.99" at bounding box center [576, 264] width 348 height 21
type input "429.99"
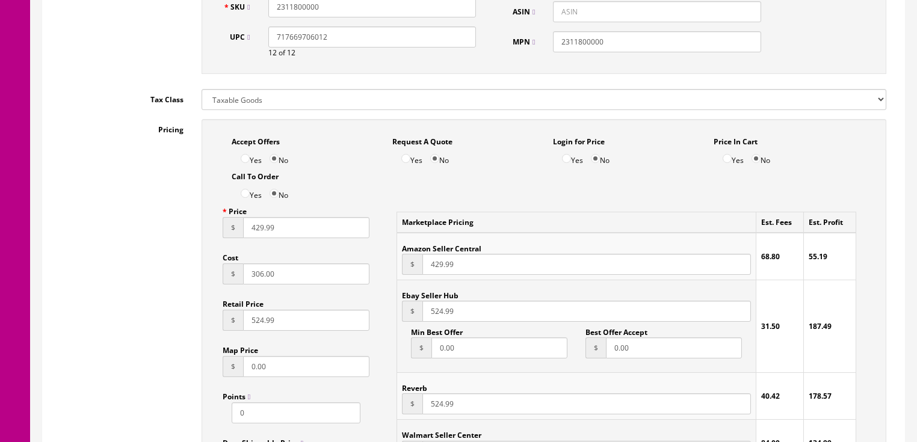
drag, startPoint x: 463, startPoint y: 315, endPoint x: 409, endPoint y: 322, distance: 54.1
click at [409, 322] on div "$ 524.99" at bounding box center [576, 311] width 348 height 21
type input "429.99"
drag, startPoint x: 474, startPoint y: 411, endPoint x: 403, endPoint y: 408, distance: 71.0
click at [403, 408] on div "$ 524.99" at bounding box center [576, 403] width 348 height 21
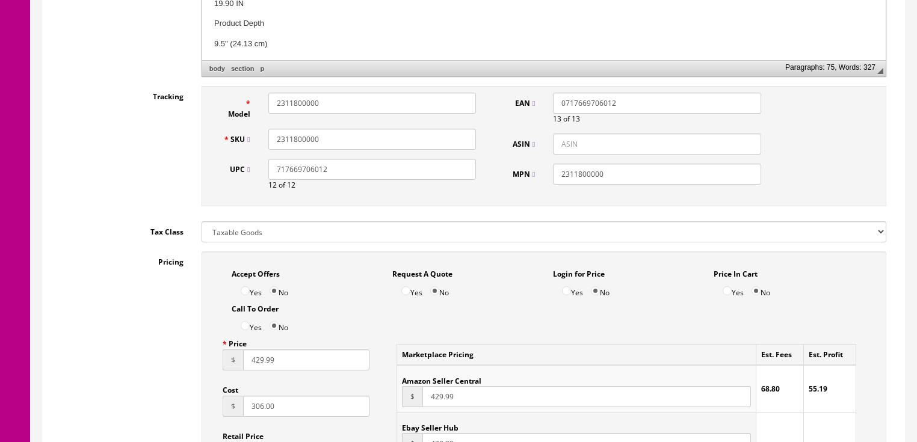
scroll to position [524, 0]
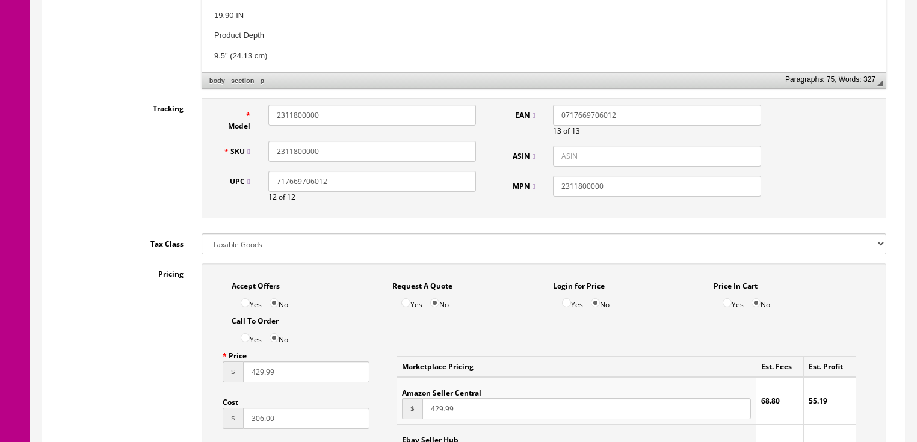
type input "429.99"
drag, startPoint x: 322, startPoint y: 154, endPoint x: 253, endPoint y: 160, distance: 68.8
click at [248, 159] on div "SKU 2311800000" at bounding box center [349, 151] width 271 height 21
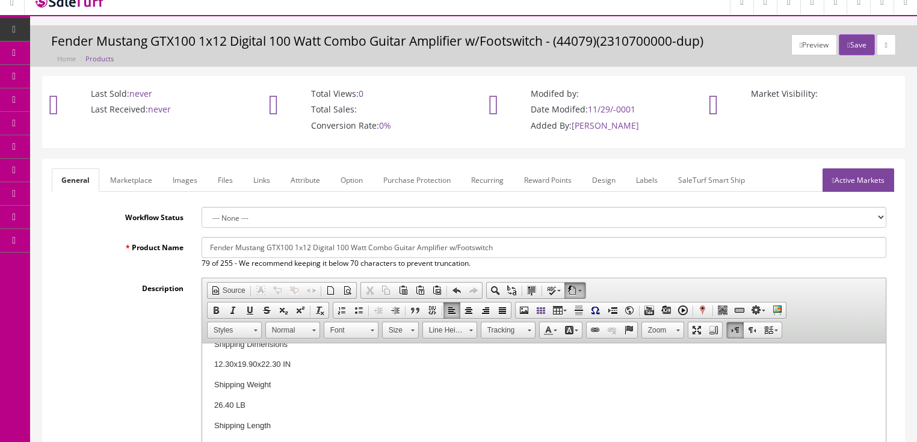
scroll to position [0, 0]
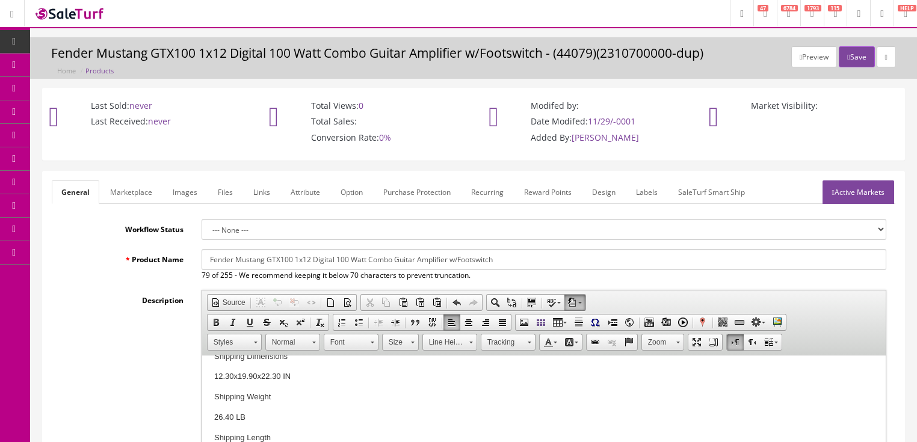
click at [177, 190] on link "Images" at bounding box center [185, 191] width 44 height 23
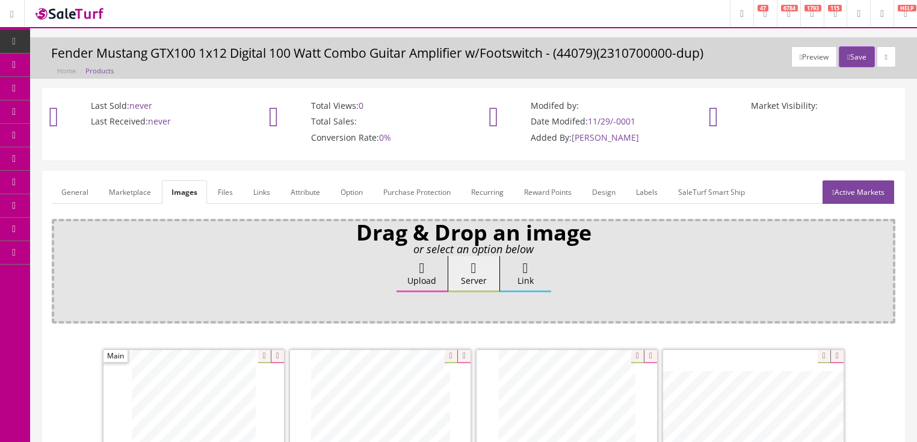
click at [289, 191] on link "Attribute" at bounding box center [305, 191] width 49 height 23
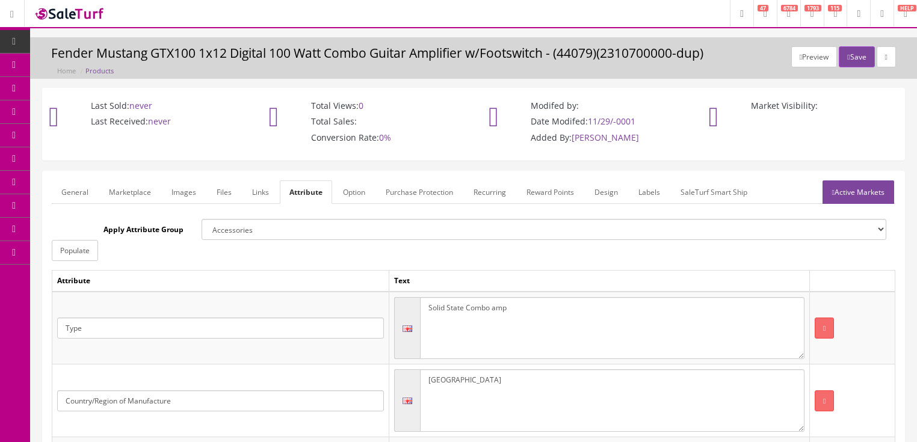
click at [835, 196] on link "Active Markets" at bounding box center [858, 191] width 72 height 23
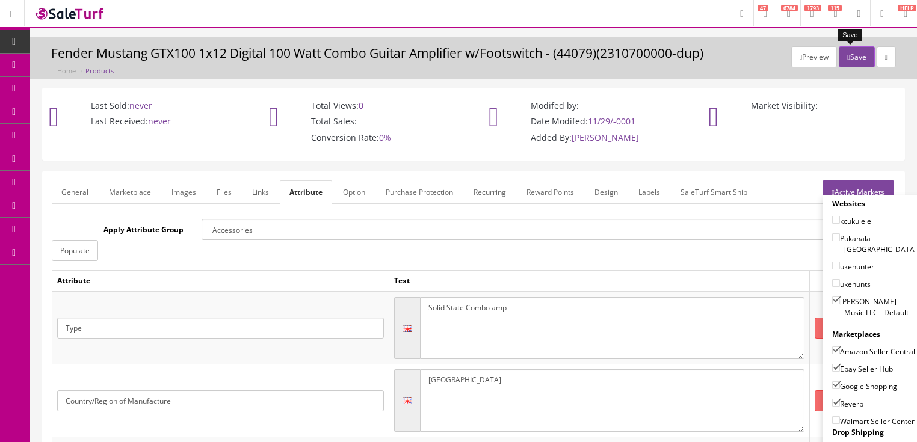
click at [858, 61] on button "Save" at bounding box center [856, 56] width 35 height 21
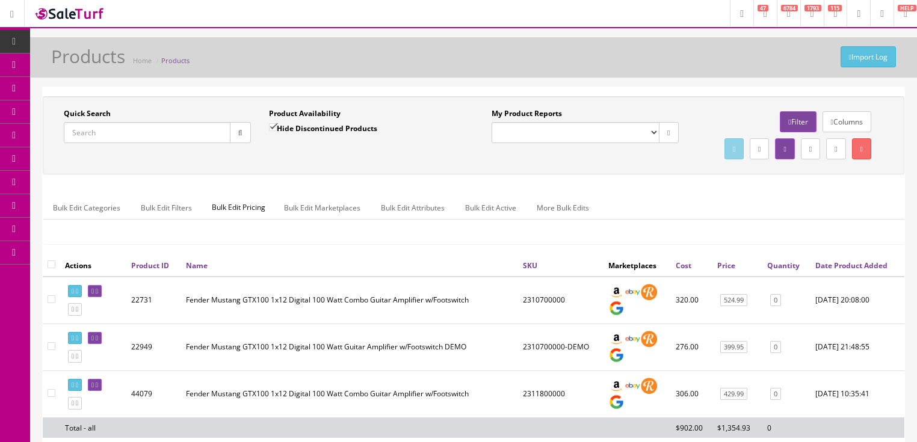
click at [152, 141] on input "Quick Search" at bounding box center [147, 132] width 167 height 21
paste input "2311800000"
type input "2311800000"
click at [274, 131] on input "Hide Discontinued Products" at bounding box center [273, 127] width 8 height 8
checkbox input "false"
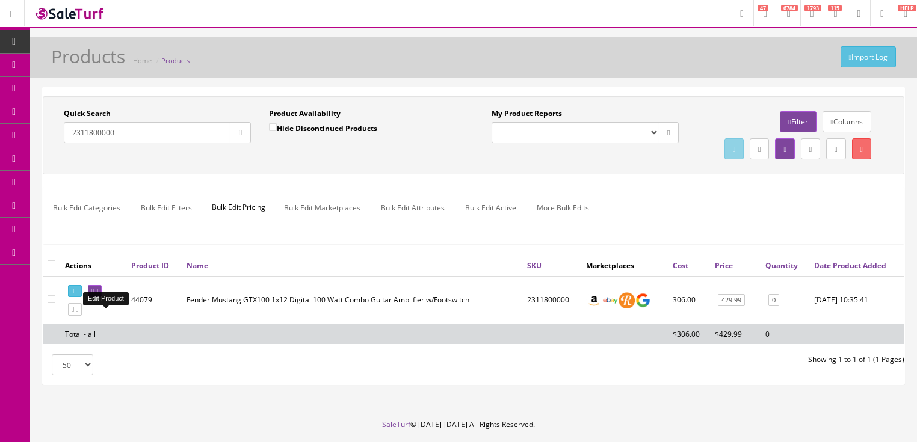
click at [94, 295] on icon at bounding box center [92, 291] width 2 height 7
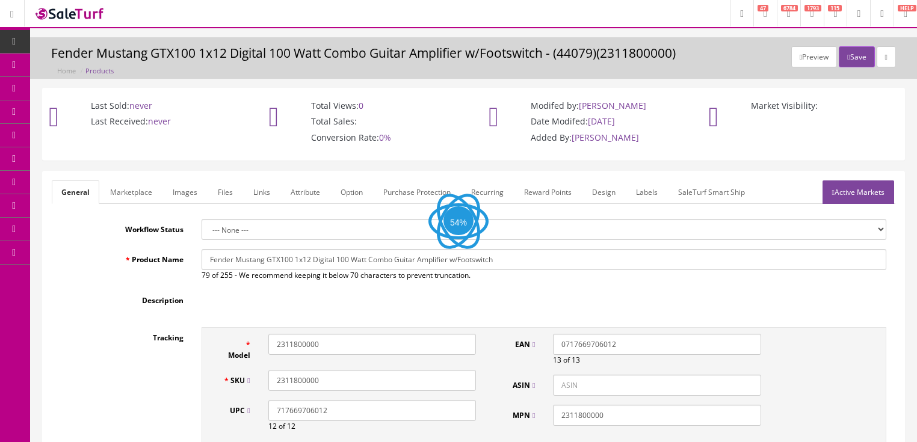
click at [266, 260] on input "Fender Mustang GTX100 1x12 Digital 100 Watt Combo Guitar Amplifier w/Footswitch" at bounding box center [544, 259] width 685 height 21
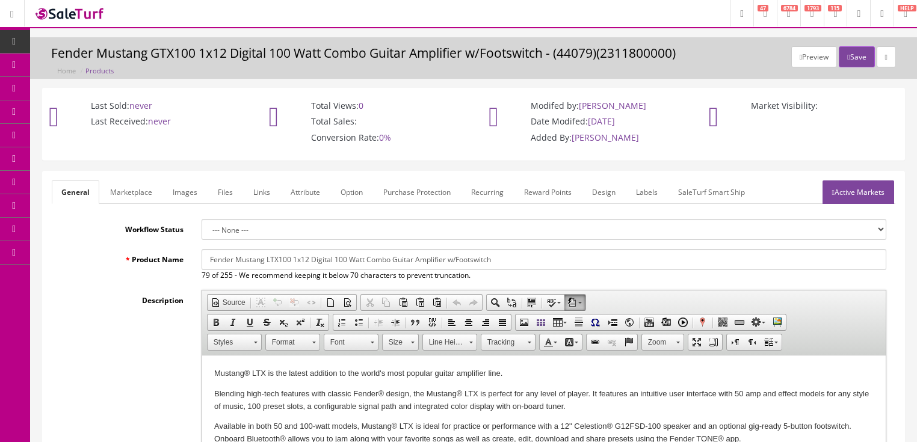
drag, startPoint x: 449, startPoint y: 262, endPoint x: 652, endPoint y: 254, distance: 202.9
click at [652, 254] on input "Fender Mustang LTX100 1x12 Digital 100 Watt Combo Guitar Amplifier w/Footswitch" at bounding box center [544, 259] width 685 height 21
type input "Fender Mustang LTX100 1x12 Digital 100 Watt Combo Guitar Amplifier"
click at [148, 194] on link "Marketplace" at bounding box center [130, 191] width 61 height 23
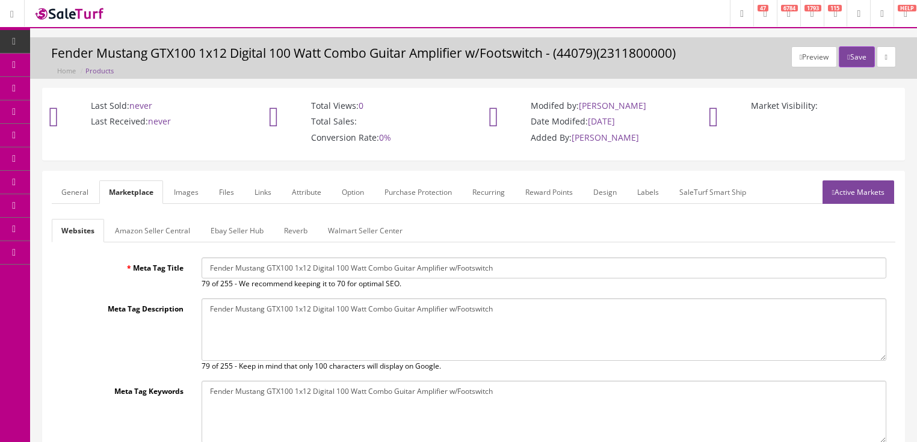
drag, startPoint x: 451, startPoint y: 274, endPoint x: 613, endPoint y: 274, distance: 162.4
click at [613, 274] on input "Fender Mustang GTX100 1x12 Digital 100 Watt Combo Guitar Amplifier w/Footswitch" at bounding box center [544, 267] width 685 height 21
type input "Fender Mustang GTX100 1x12 Digital 100 Watt Combo Guitar Amplifier"
drag, startPoint x: 473, startPoint y: 315, endPoint x: 585, endPoint y: 326, distance: 112.5
click at [599, 320] on textarea "Fender Mustang GTX100 1x12 Digital 100 Watt Combo Guitar Amplifier w/Footswitch" at bounding box center [544, 329] width 685 height 63
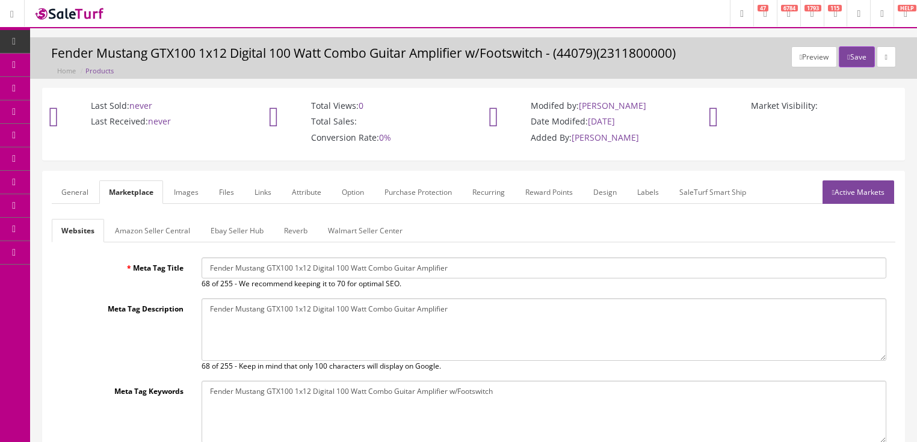
type textarea "Fender Mustang GTX100 1x12 Digital 100 Watt Combo Guitar Amplifier"
drag, startPoint x: 698, startPoint y: 394, endPoint x: 667, endPoint y: 395, distance: 31.9
click at [667, 395] on textarea "Fender Mustang GTX100 1x12 Digital 100 Watt Combo Guitar Amplifier w/Footswitch" at bounding box center [544, 412] width 685 height 63
type textarea "Fender Mustang GTX100 1x12 Digital 100 Watt Combo Guitar Amplifier w"
drag, startPoint x: 267, startPoint y: 267, endPoint x: 379, endPoint y: 297, distance: 115.7
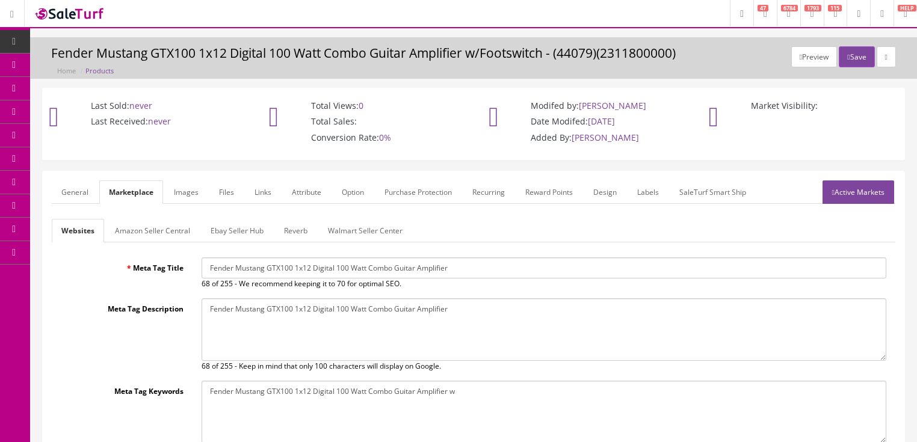
click at [278, 274] on input "Fender Mustang GTX100 1x12 Digital 100 Watt Combo Guitar Amplifier" at bounding box center [544, 267] width 685 height 21
type input "Fender Mustang LTX100 1x12 Digital 100 Watt Combo Guitar Amplifier"
click at [269, 310] on textarea "Fender Mustang GTX100 1x12 Digital 100 Watt Combo Guitar Amplifier w/Footswitch" at bounding box center [544, 329] width 685 height 63
type textarea "Fender Mustang LTX100 1x12 Digital 100 Watt Combo Guitar Amplifier"
click at [269, 384] on textarea "Fender Mustang GTX100 1x12 Digital 100 Watt Combo Guitar Amplifier w/Footswitch" at bounding box center [544, 412] width 685 height 63
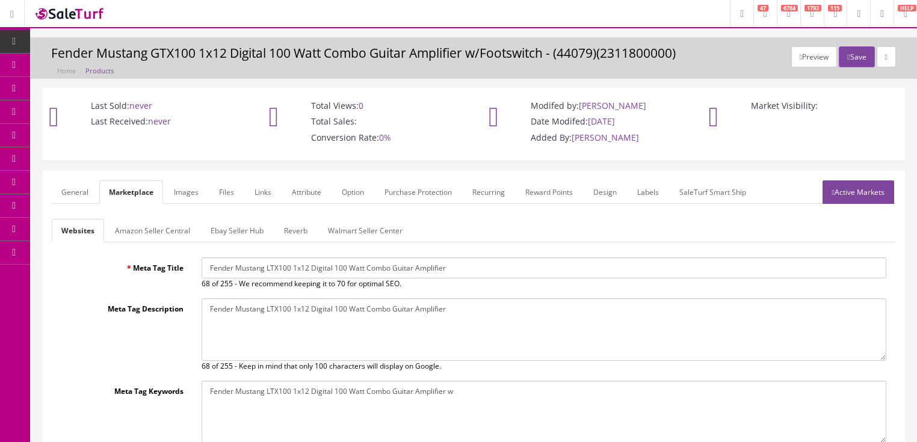
type textarea "Fender Mustang LTX100 1x12 Digital 100 Watt Combo Guitar Amplifier w"
click at [825, 197] on link "Active Markets" at bounding box center [858, 191] width 72 height 23
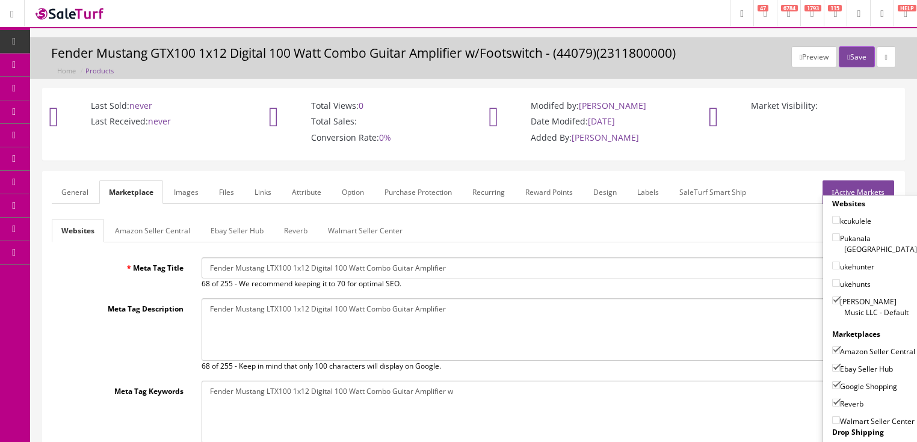
click at [846, 188] on link "Active Markets" at bounding box center [858, 191] width 72 height 23
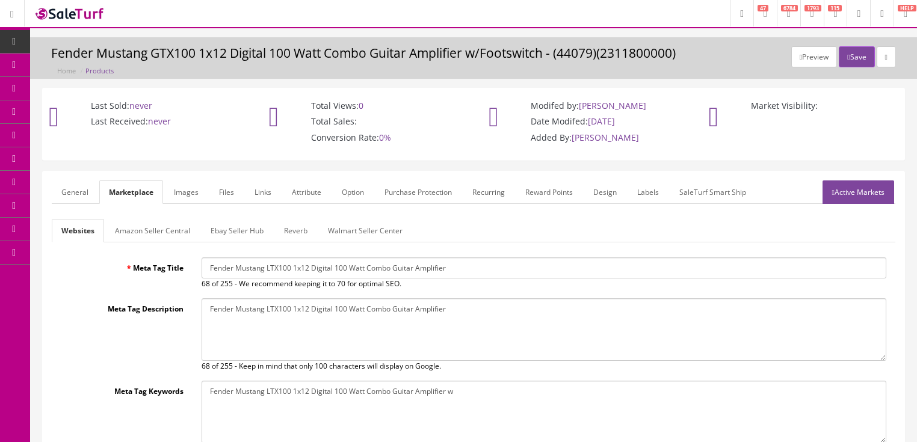
click at [72, 189] on link "General" at bounding box center [75, 191] width 46 height 23
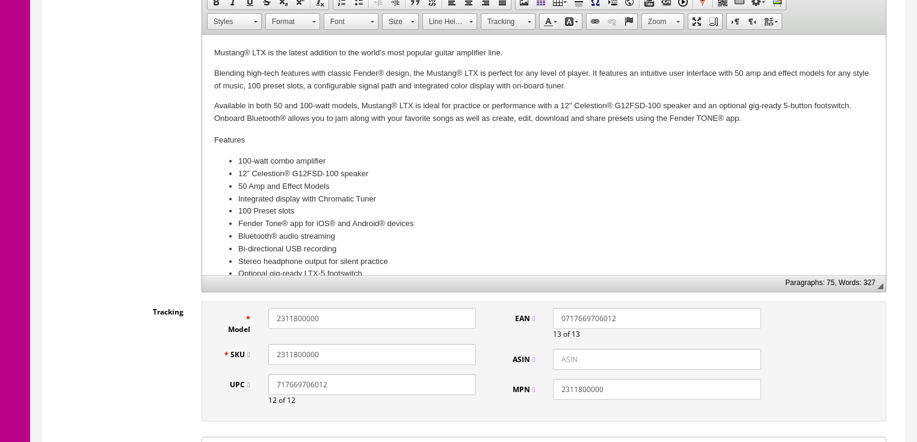
scroll to position [385, 0]
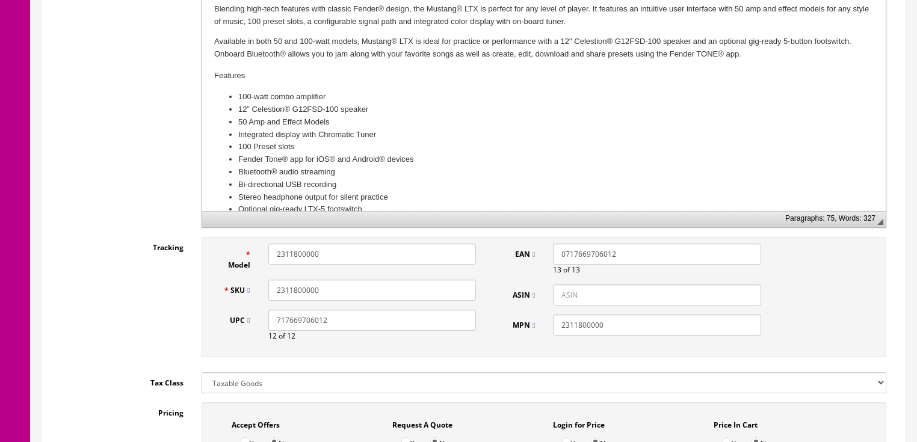
drag, startPoint x: 304, startPoint y: 291, endPoint x: 267, endPoint y: 291, distance: 36.7
click at [256, 294] on div "SKU 2311800000" at bounding box center [349, 290] width 271 height 21
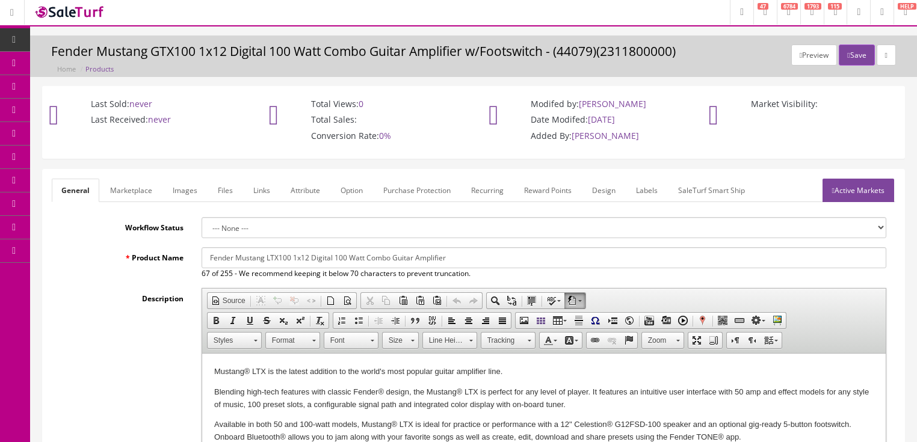
scroll to position [0, 0]
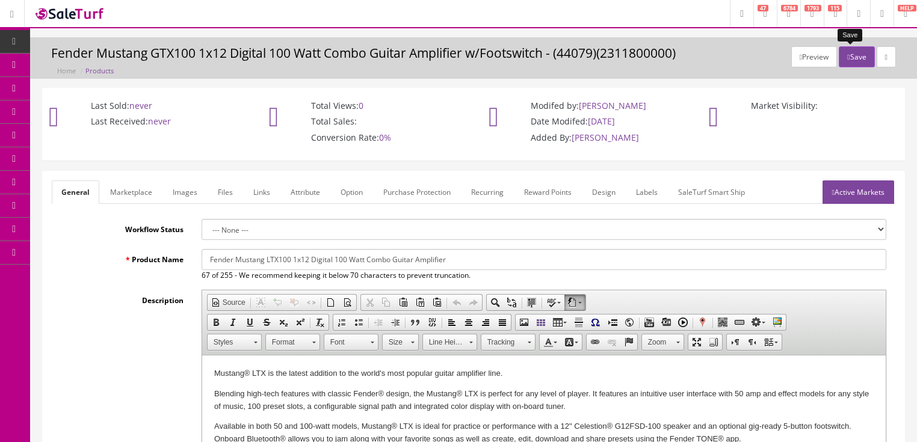
click at [847, 58] on icon "button" at bounding box center [848, 57] width 2 height 7
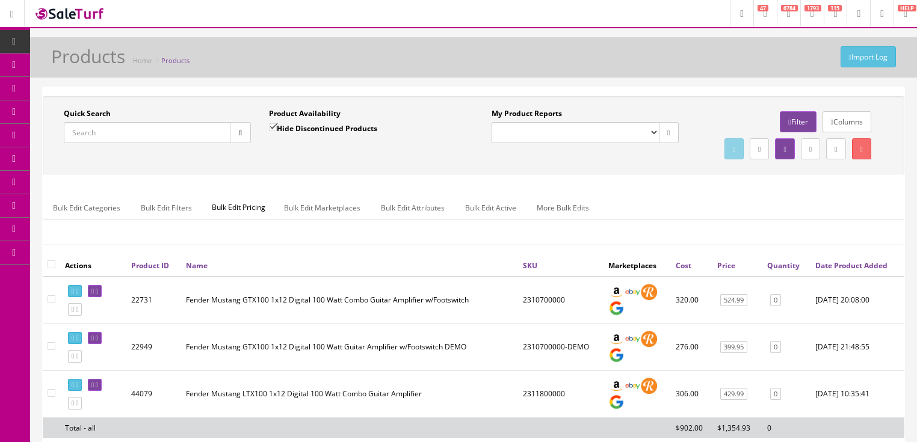
click at [144, 134] on input "Quick Search" at bounding box center [147, 132] width 167 height 21
paste input "2311800000"
type input "2311800000"
click at [270, 126] on input "Hide Discontinued Products" at bounding box center [273, 127] width 8 height 8
checkbox input "false"
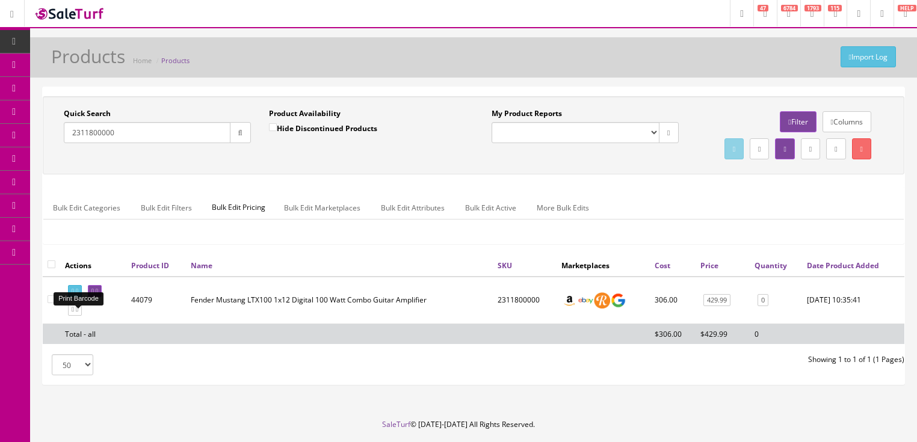
click at [78, 298] on link at bounding box center [75, 291] width 14 height 13
drag, startPoint x: 124, startPoint y: 140, endPoint x: 52, endPoint y: 161, distance: 74.8
click at [52, 160] on div "Quick Search 2311800000 Date From Product Availability Hide Discontinued Produc…" at bounding box center [473, 135] width 855 height 54
type input "2965852339"
click at [243, 137] on button "button" at bounding box center [240, 132] width 21 height 21
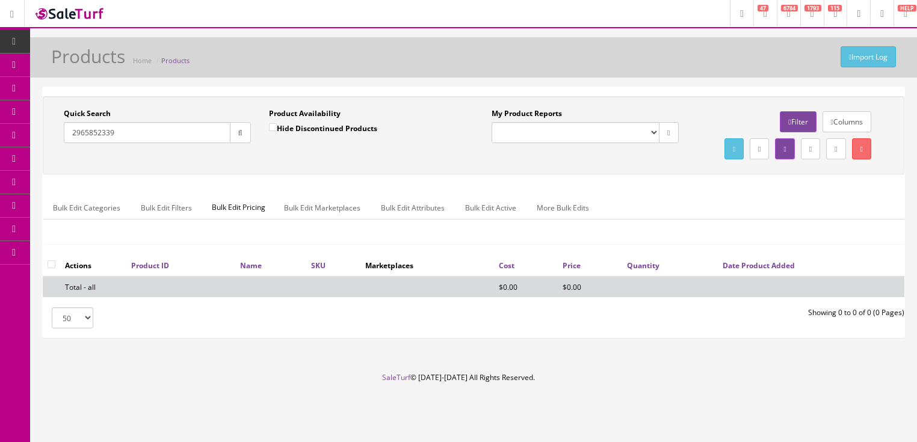
drag, startPoint x: 128, startPoint y: 134, endPoint x: 69, endPoint y: 151, distance: 61.5
click at [60, 153] on div "Quick Search 2965852339 Date From Product Availability Hide Discontinued Produc…" at bounding box center [473, 135] width 855 height 54
